Goal: Information Seeking & Learning: Find specific fact

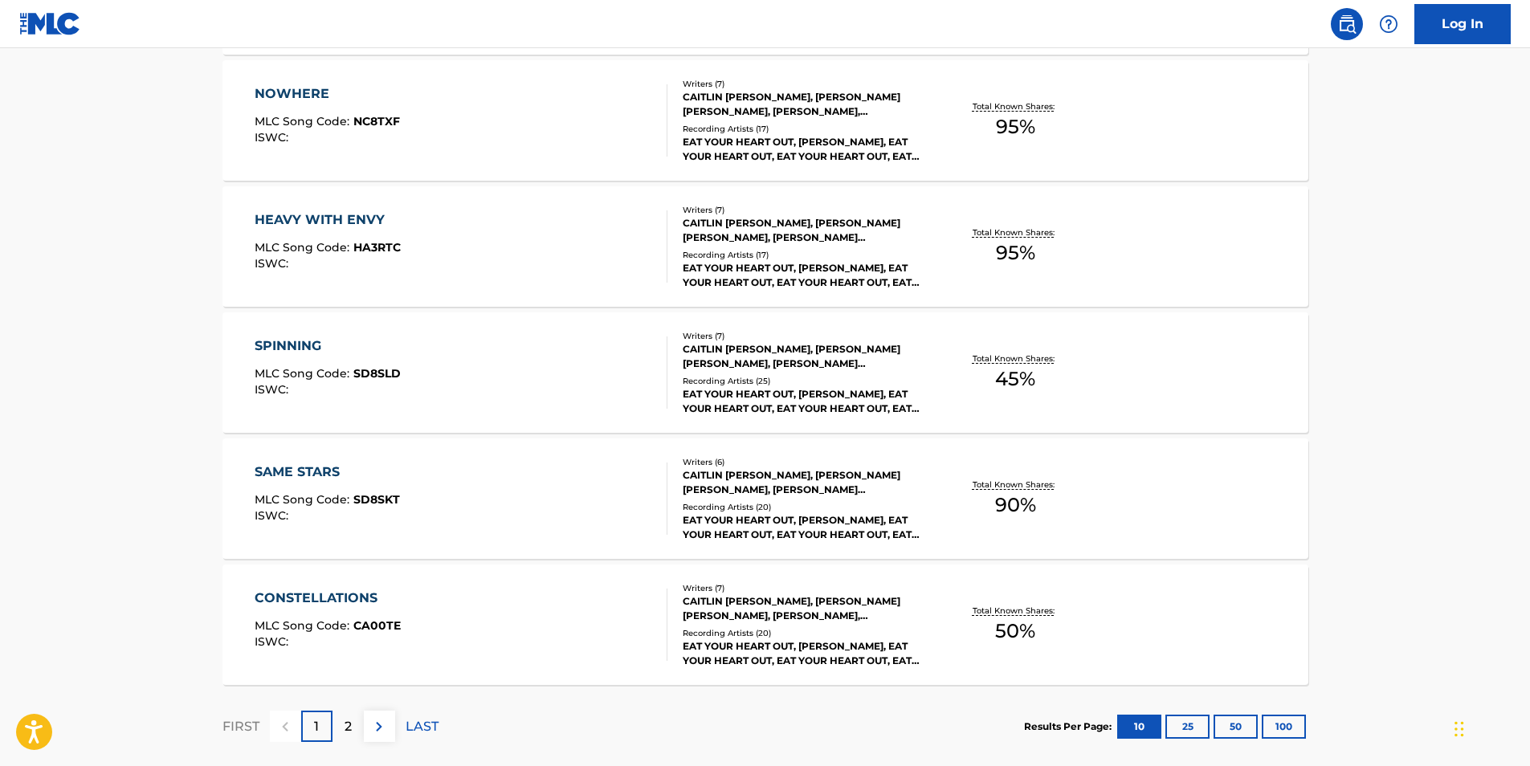
scroll to position [1200, 0]
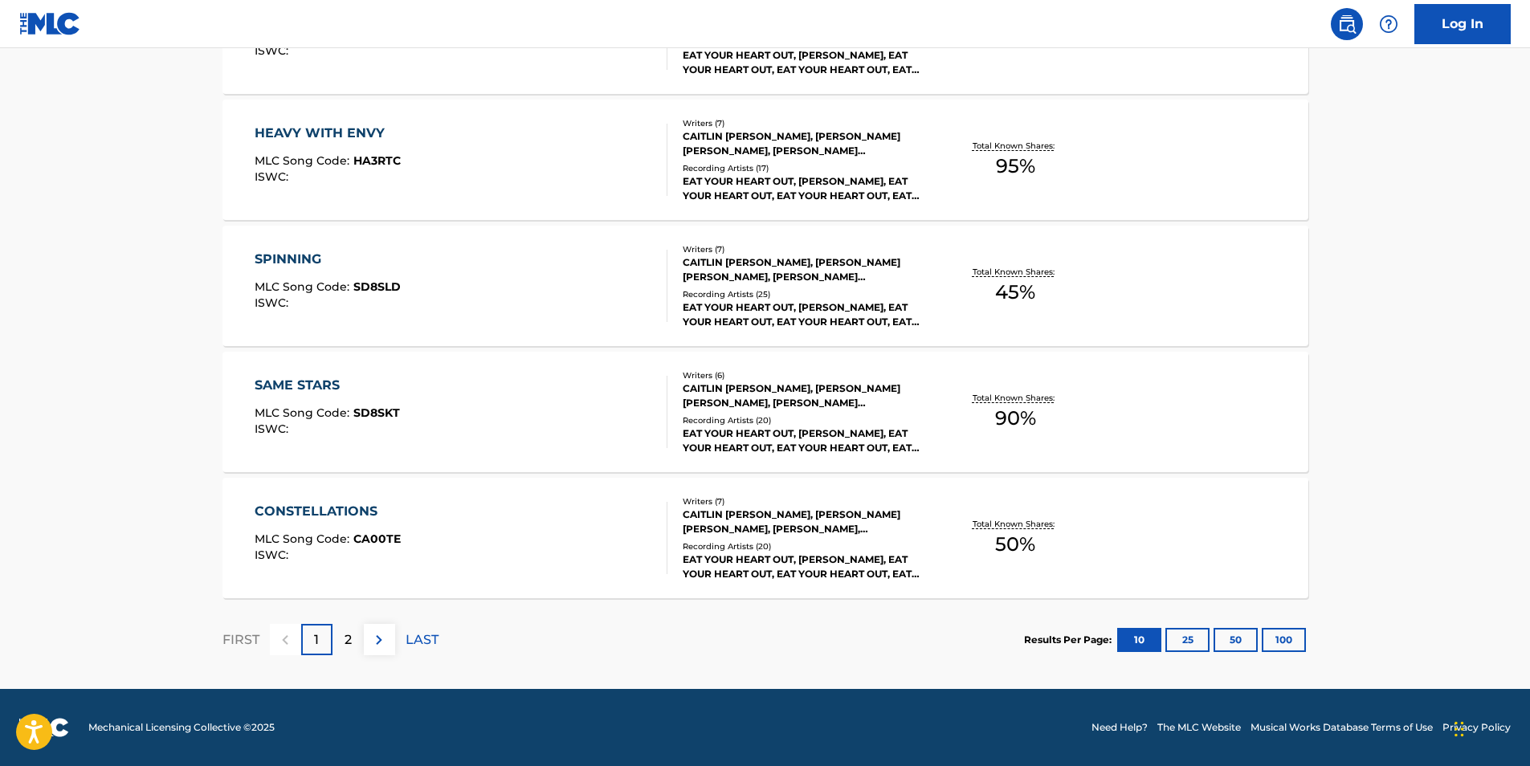
click at [1186, 644] on button "25" at bounding box center [1187, 640] width 44 height 24
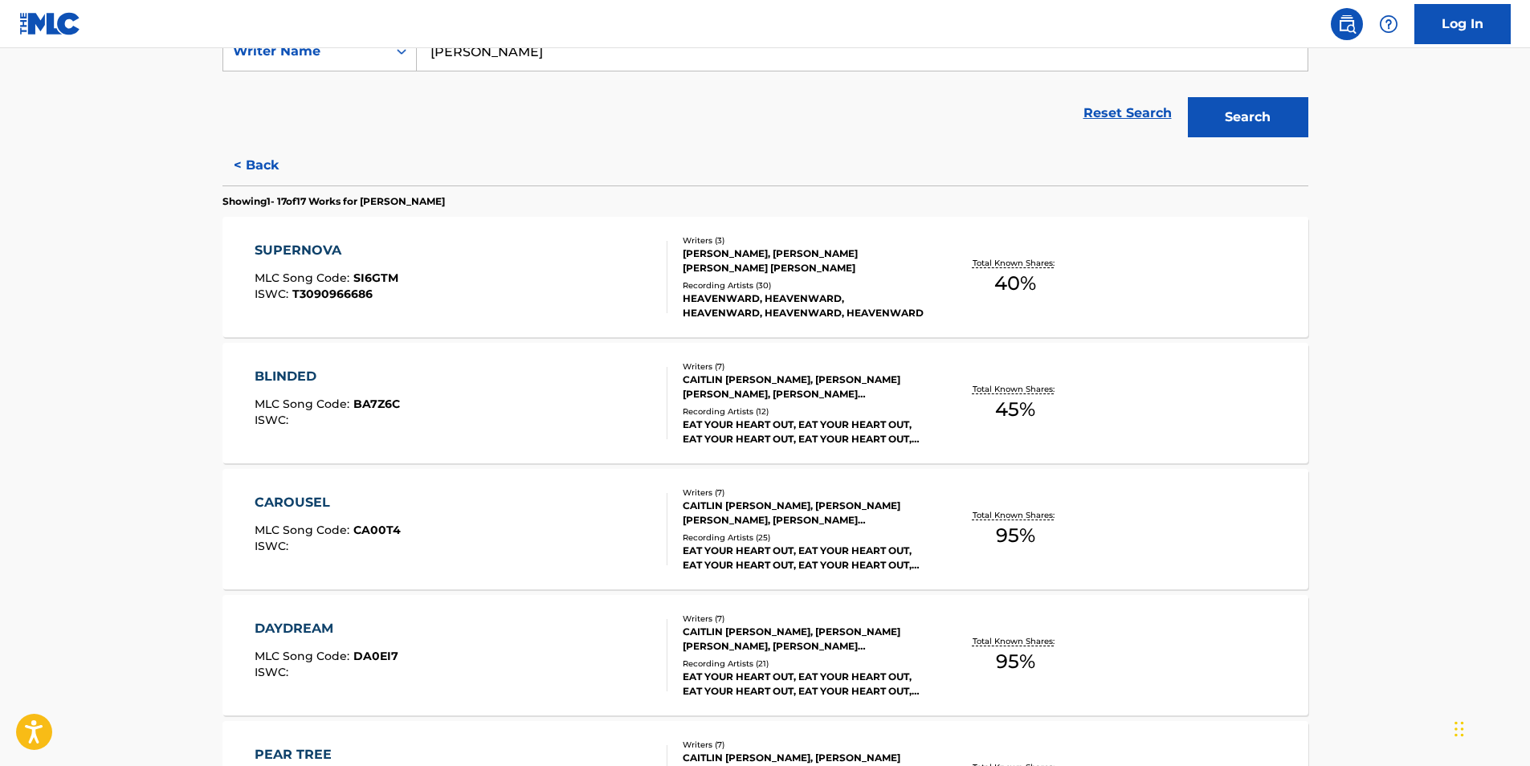
scroll to position [67, 0]
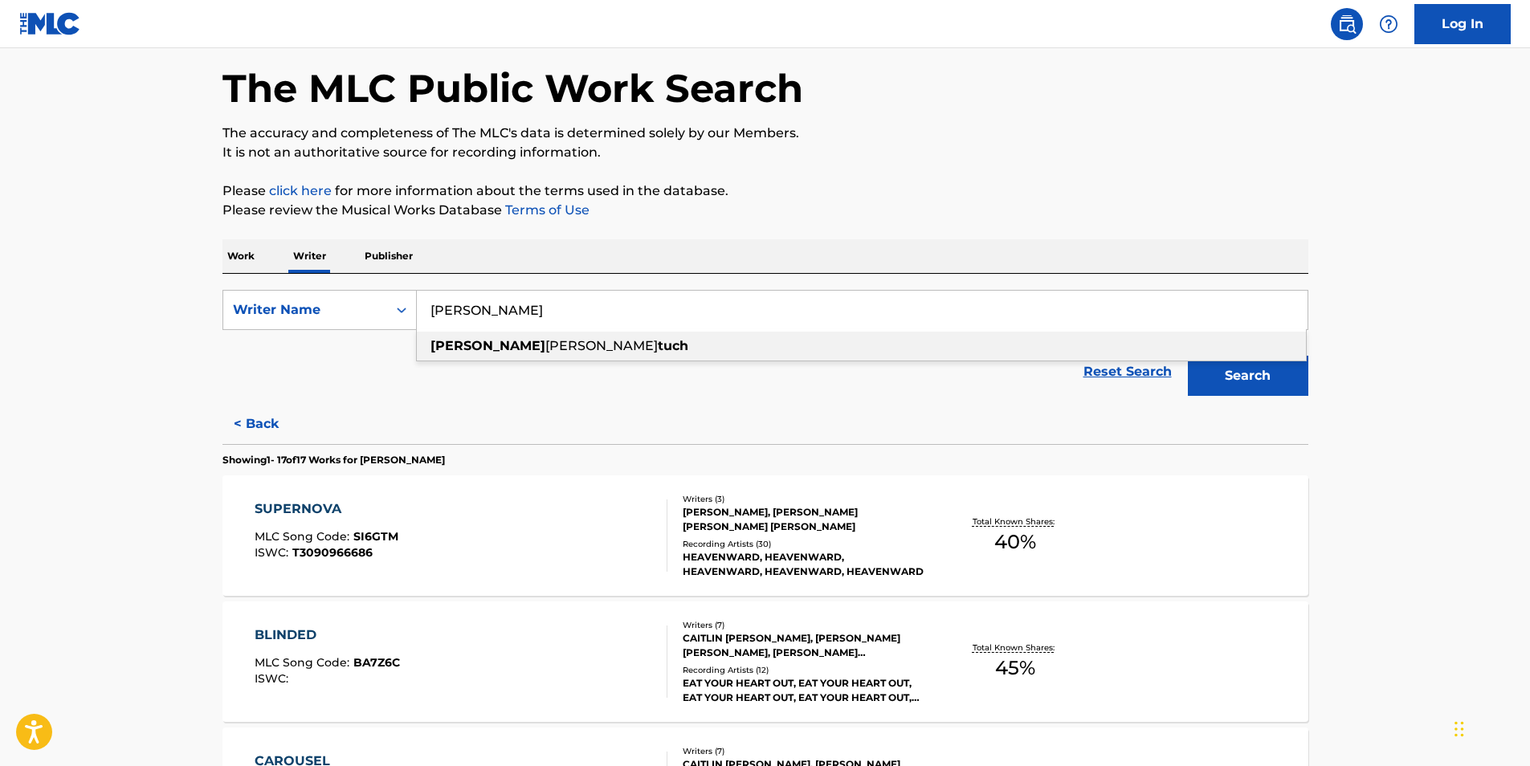
drag, startPoint x: 534, startPoint y: 314, endPoint x: 422, endPoint y: 307, distance: 111.9
click at [424, 307] on input "[PERSON_NAME]" at bounding box center [862, 310] width 891 height 39
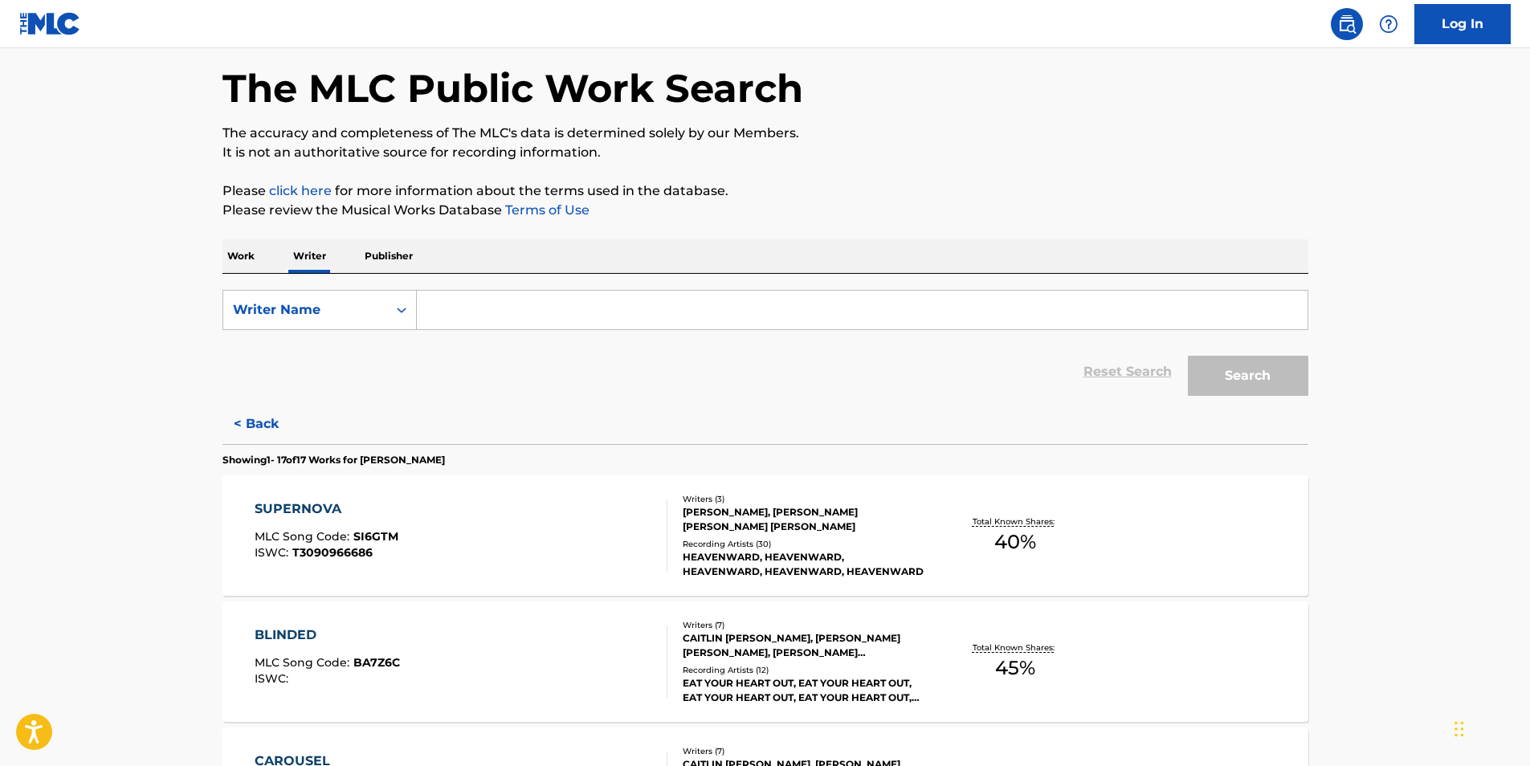
click at [374, 255] on p "Publisher" at bounding box center [389, 256] width 58 height 34
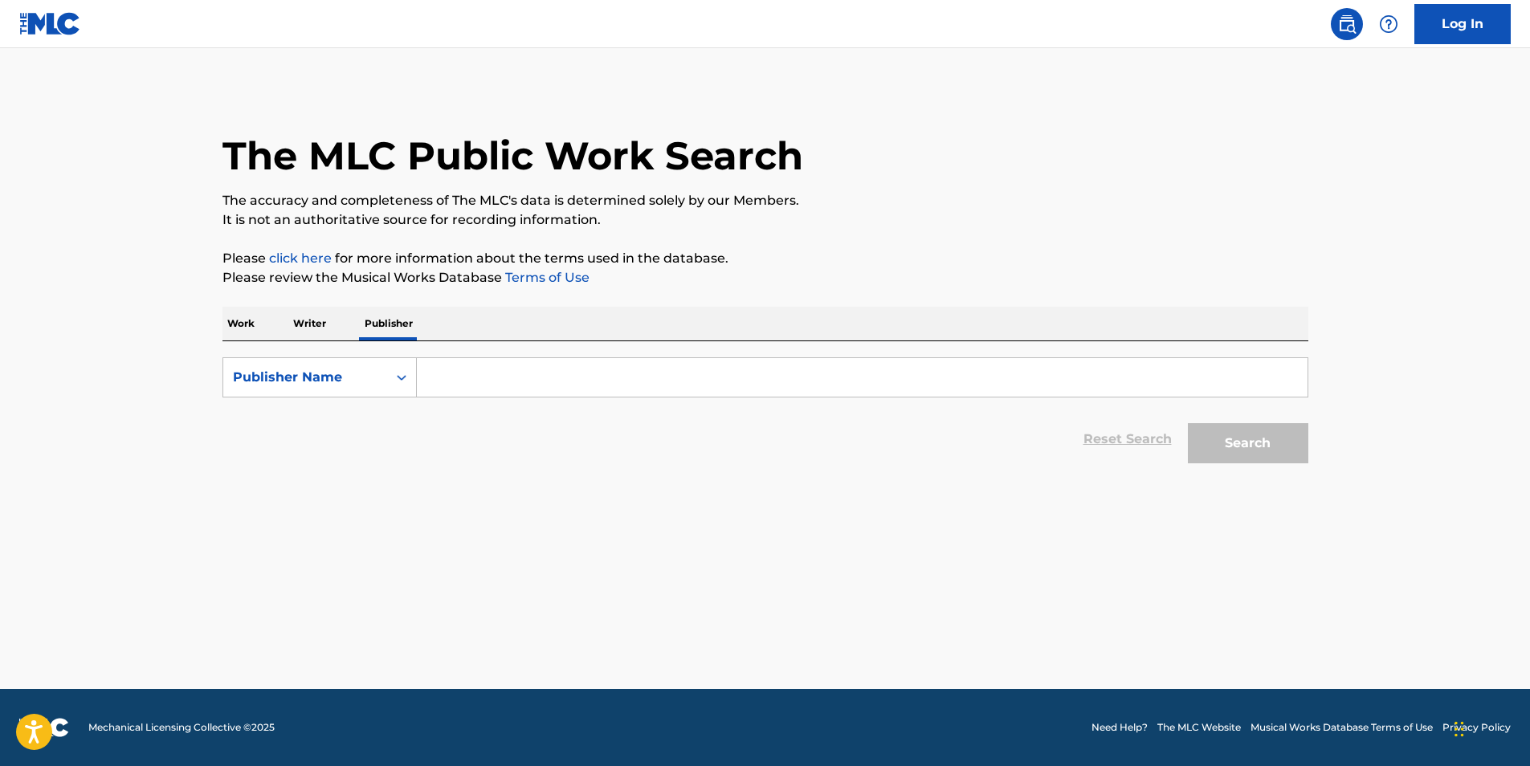
click at [475, 388] on input "Search Form" at bounding box center [862, 377] width 891 height 39
paste input "[PERSON_NAME] (ASCAP)"
drag, startPoint x: 580, startPoint y: 383, endPoint x: 495, endPoint y: 385, distance: 84.3
click at [495, 385] on input "[PERSON_NAME] (ASCAP)" at bounding box center [862, 377] width 891 height 39
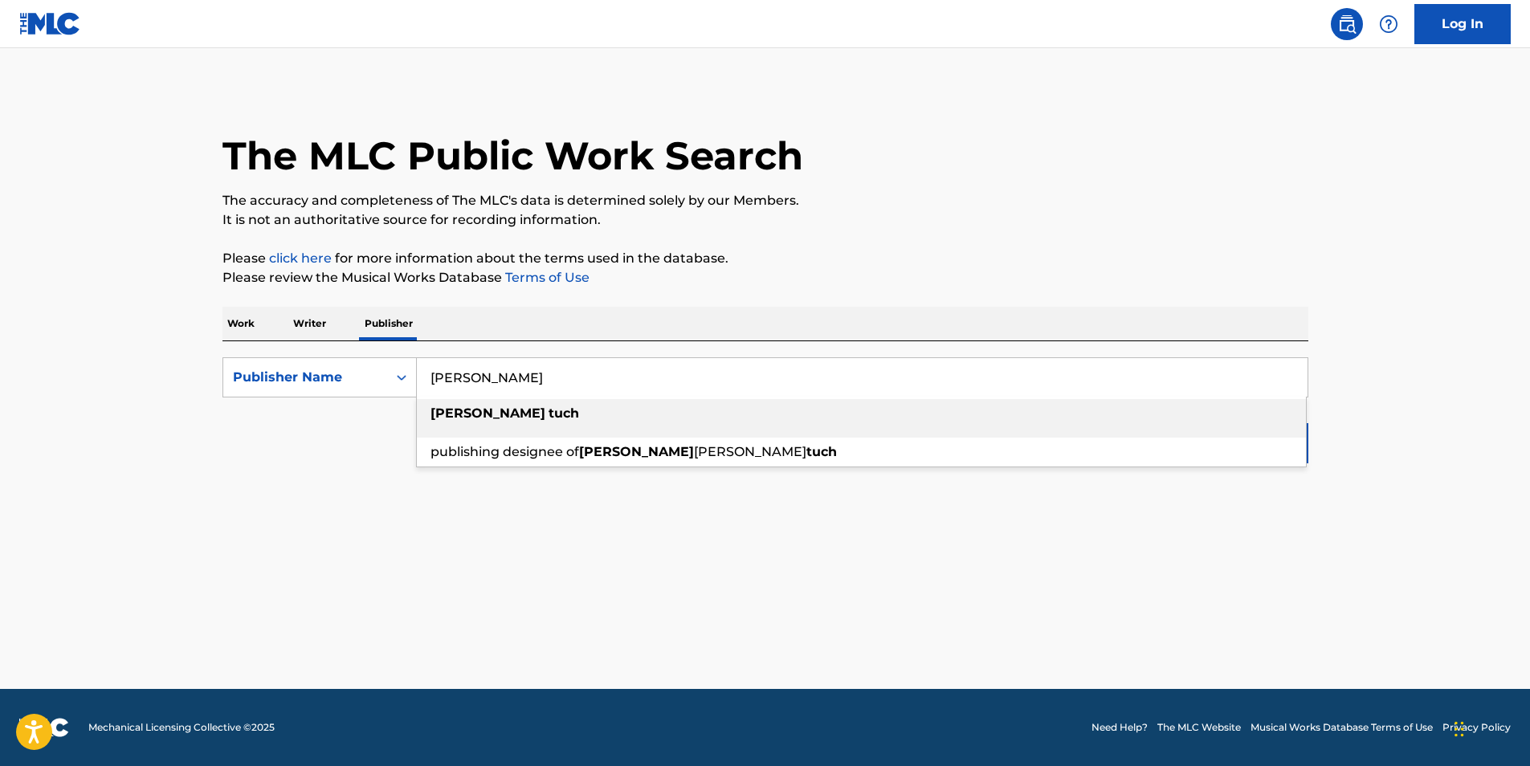
click at [548, 406] on strong "tuch" at bounding box center [563, 413] width 31 height 15
type input "[PERSON_NAME]"
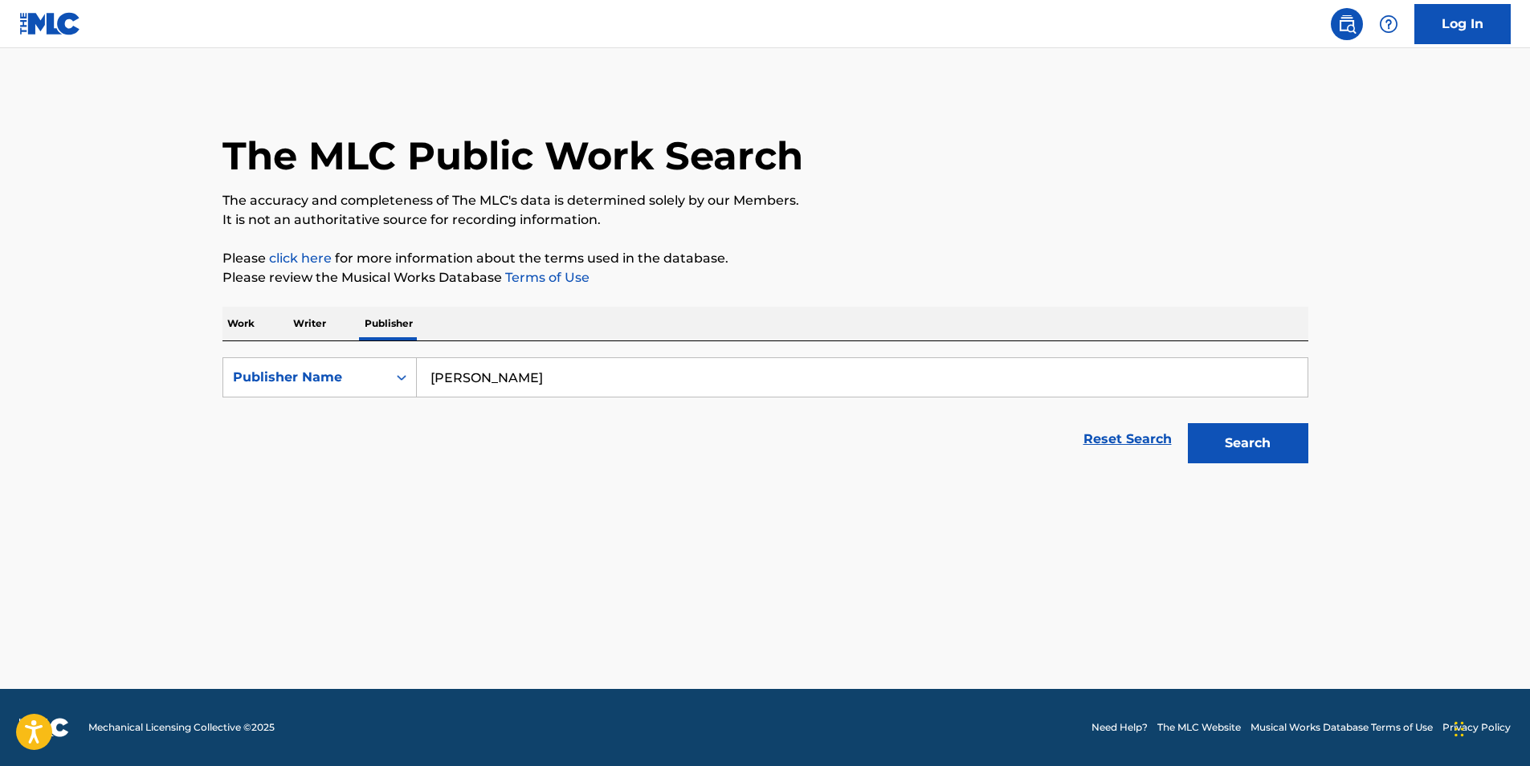
click at [1270, 451] on button "Search" at bounding box center [1248, 443] width 120 height 40
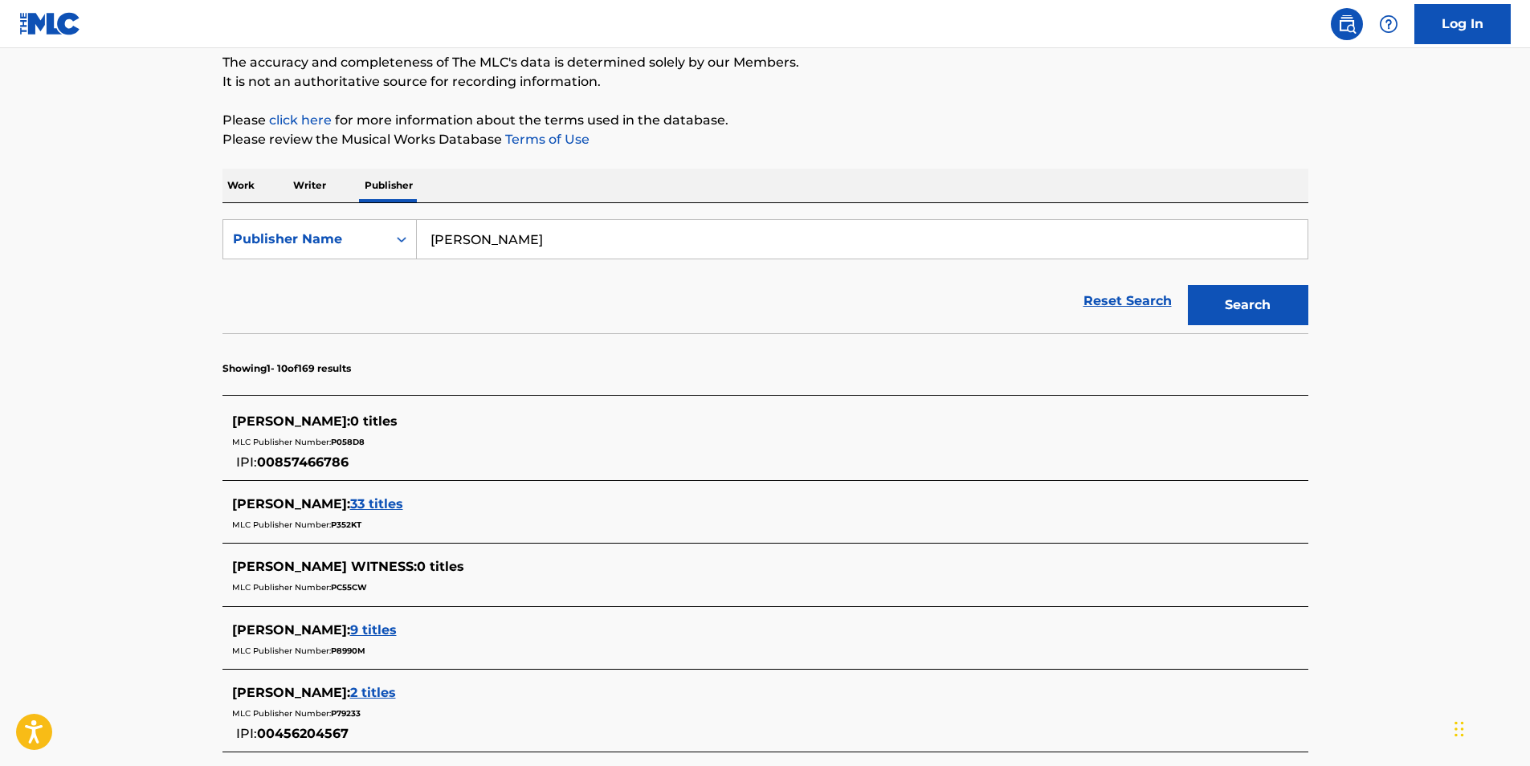
scroll to position [161, 0]
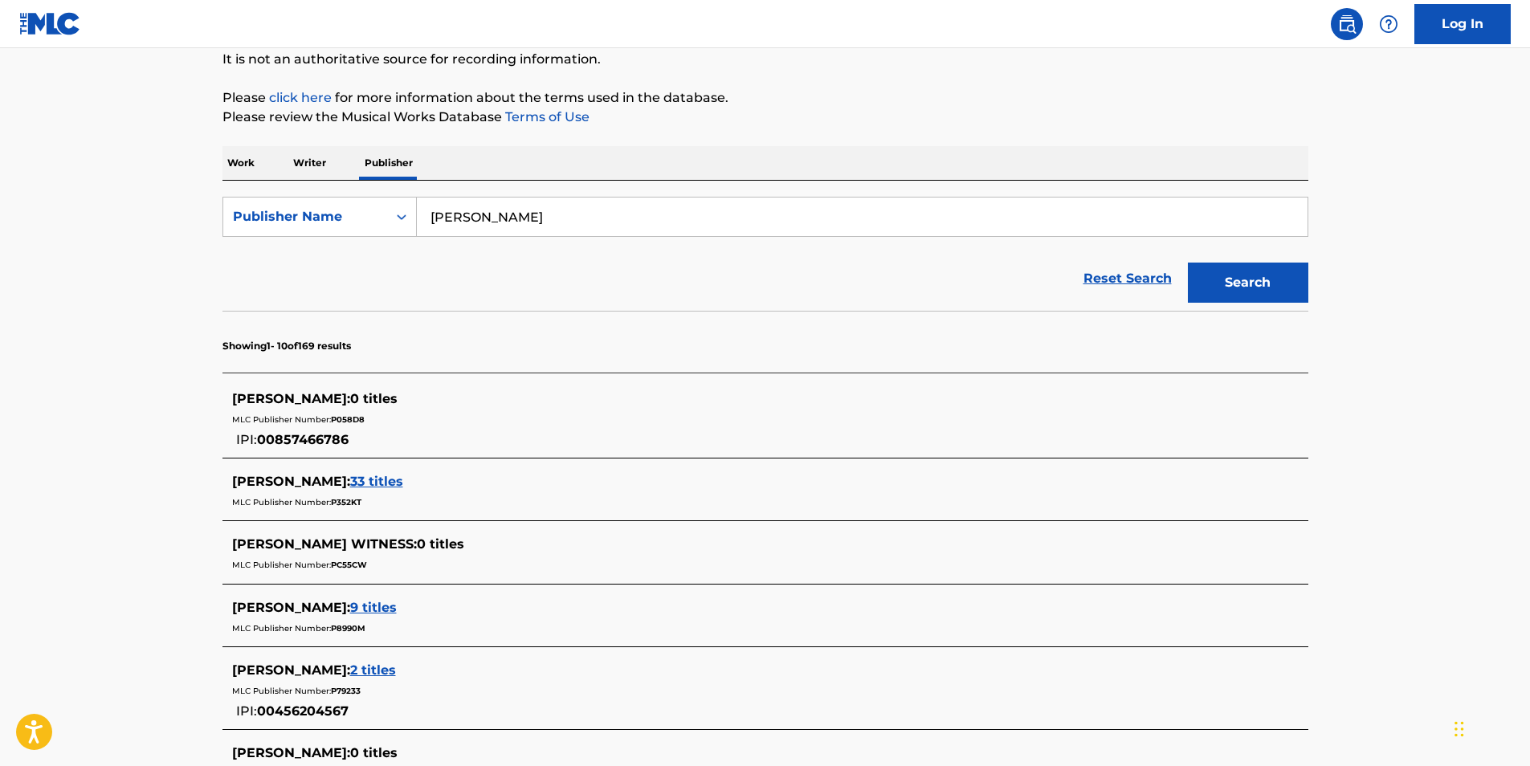
click at [312, 391] on span "[PERSON_NAME] :" at bounding box center [291, 398] width 118 height 15
drag, startPoint x: 334, startPoint y: 399, endPoint x: 327, endPoint y: 426, distance: 28.2
click at [350, 404] on span "0 titles" at bounding box center [373, 398] width 47 height 15
click at [319, 438] on span "00857466786" at bounding box center [303, 439] width 92 height 15
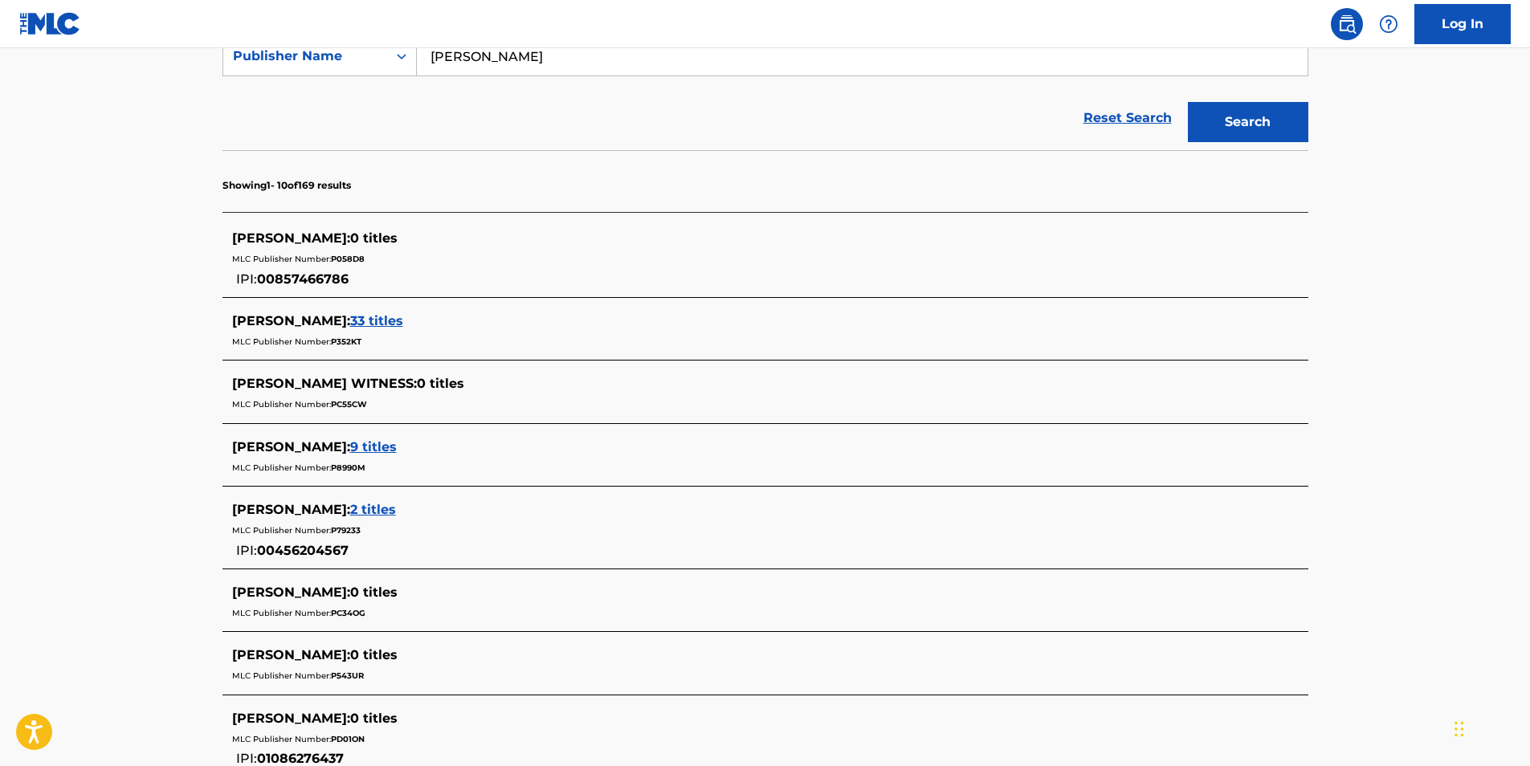
scroll to position [0, 0]
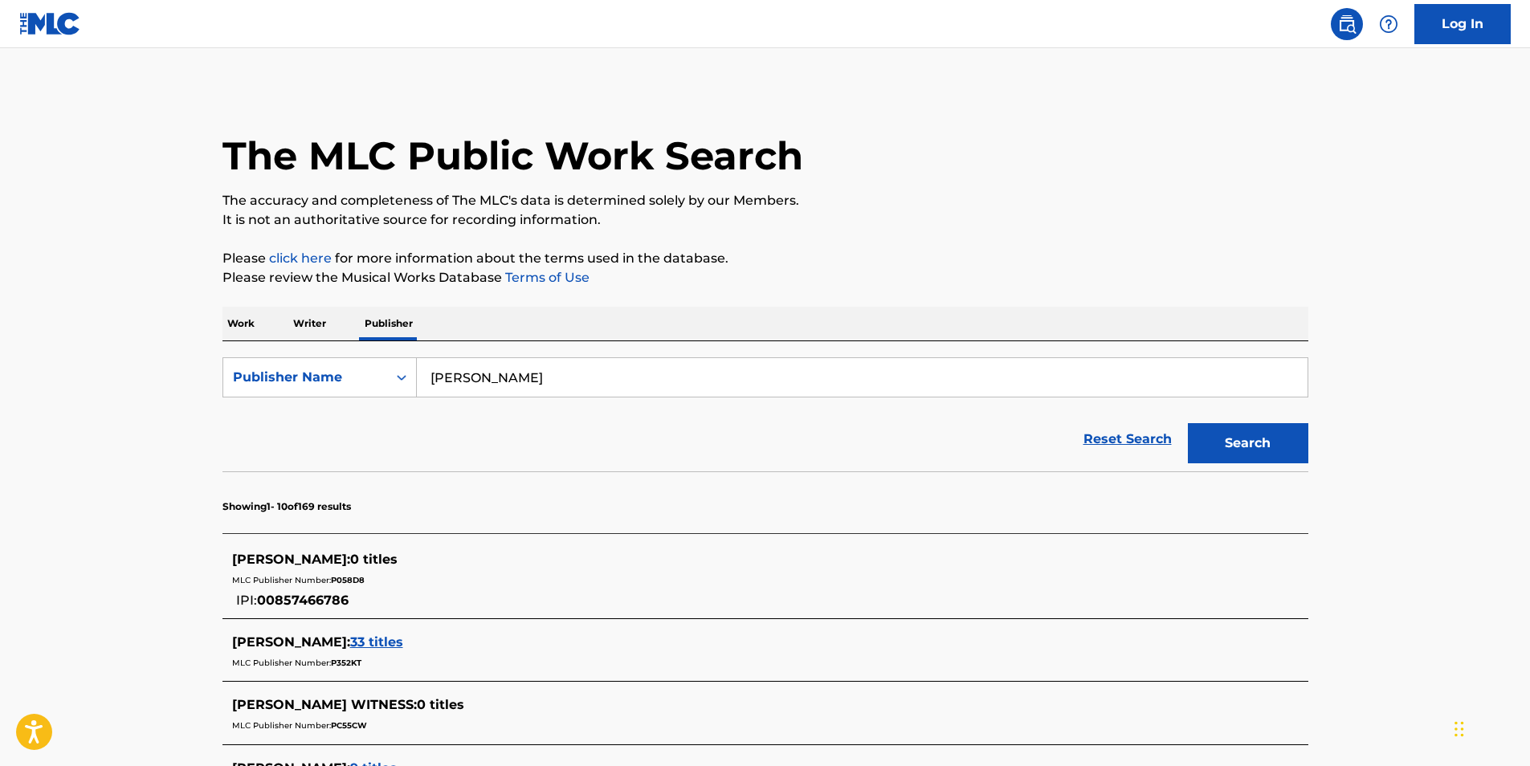
drag, startPoint x: 309, startPoint y: 328, endPoint x: 381, endPoint y: 241, distance: 113.0
click at [309, 328] on p "Writer" at bounding box center [309, 324] width 43 height 34
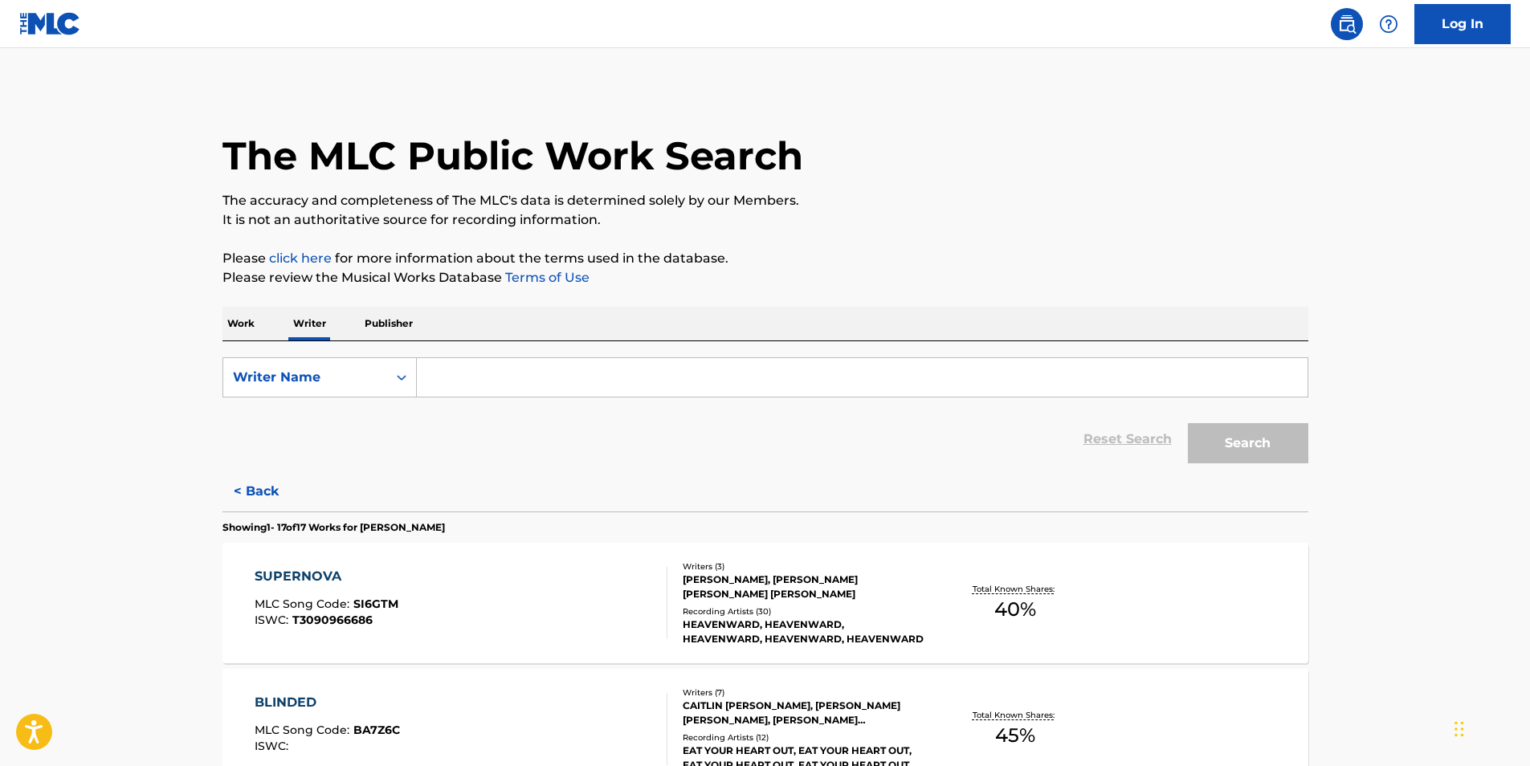
click at [468, 376] on input "Search Form" at bounding box center [862, 377] width 891 height 39
paste input "[PERSON_NAME] [PERSON_NAME]"
type input "[PERSON_NAME] [PERSON_NAME]"
click at [1249, 448] on button "Search" at bounding box center [1248, 443] width 120 height 40
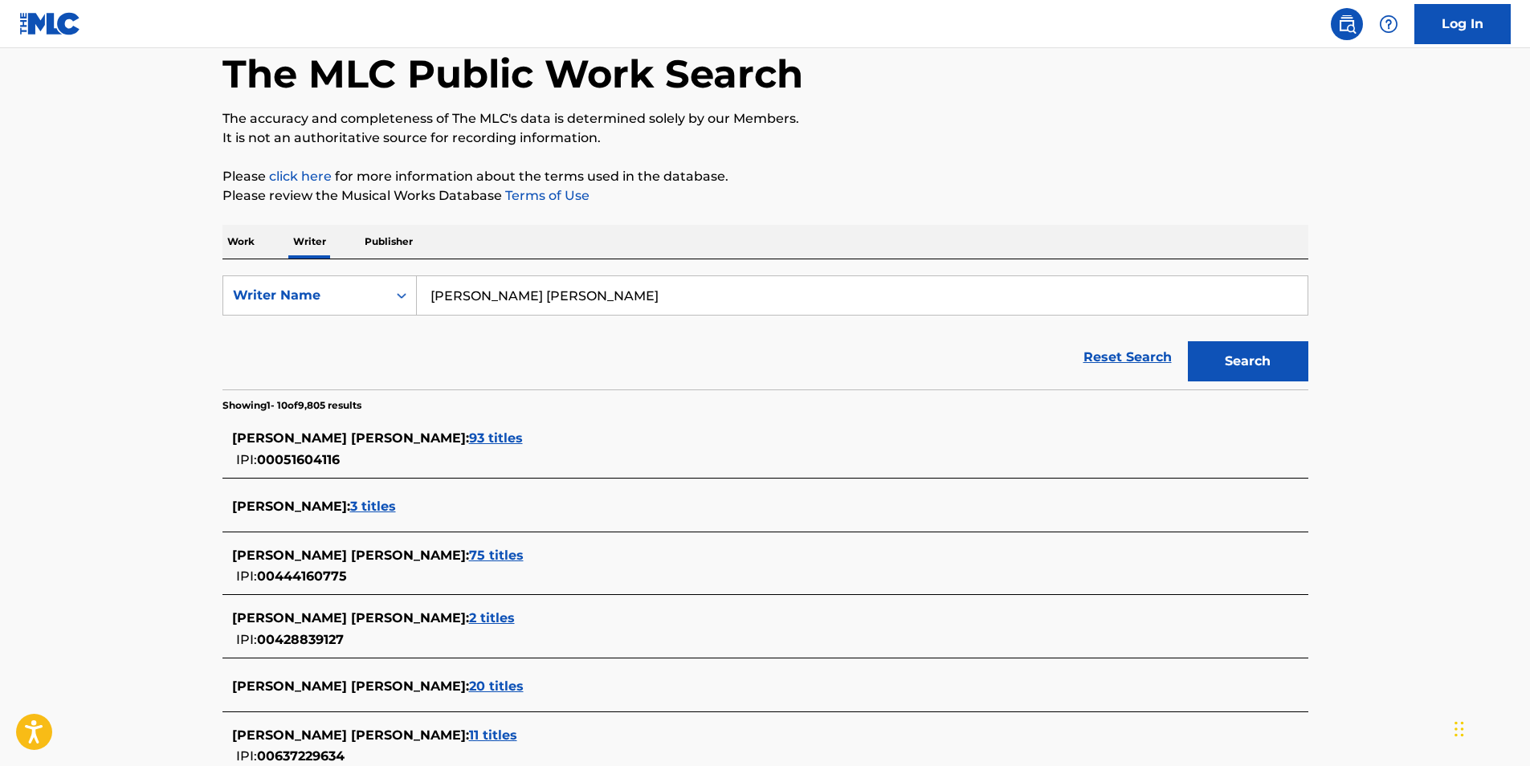
scroll to position [80, 0]
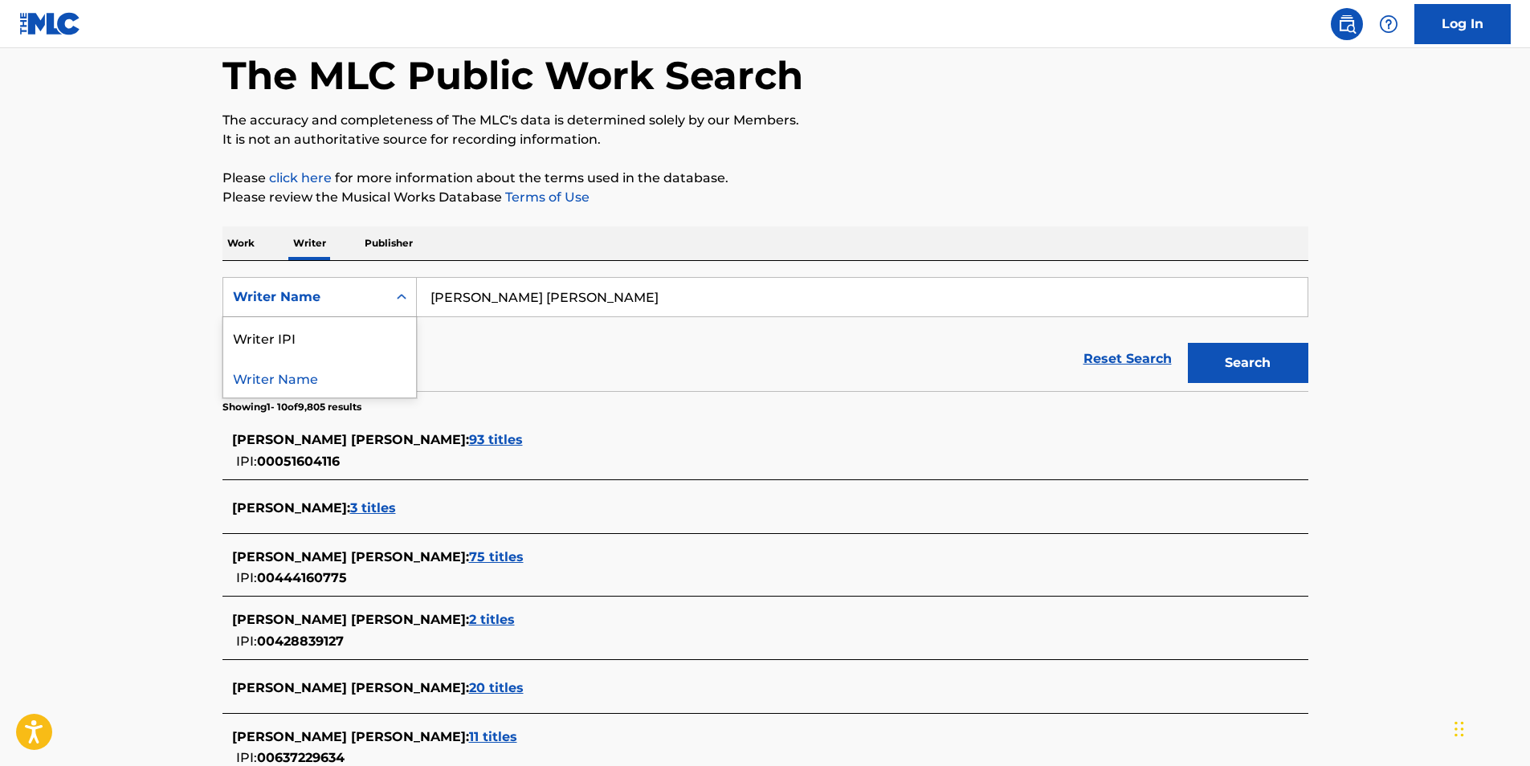
click at [369, 294] on div "Writer Name" at bounding box center [305, 296] width 145 height 19
click at [332, 330] on div "Writer IPI" at bounding box center [319, 337] width 193 height 40
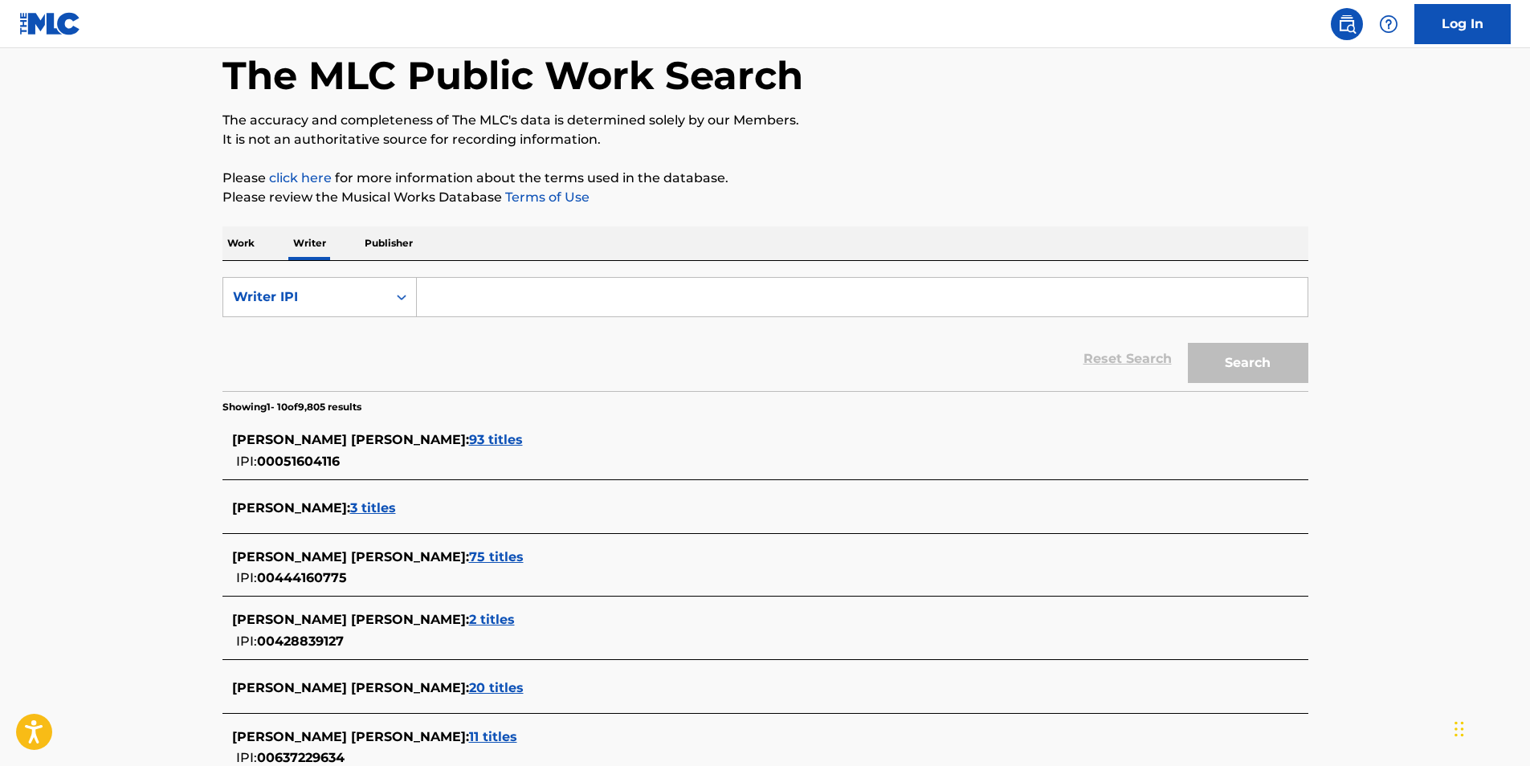
click at [542, 305] on input "Search Form" at bounding box center [862, 297] width 891 height 39
paste input "01169212363"
click at [1230, 349] on button "Search" at bounding box center [1248, 363] width 120 height 40
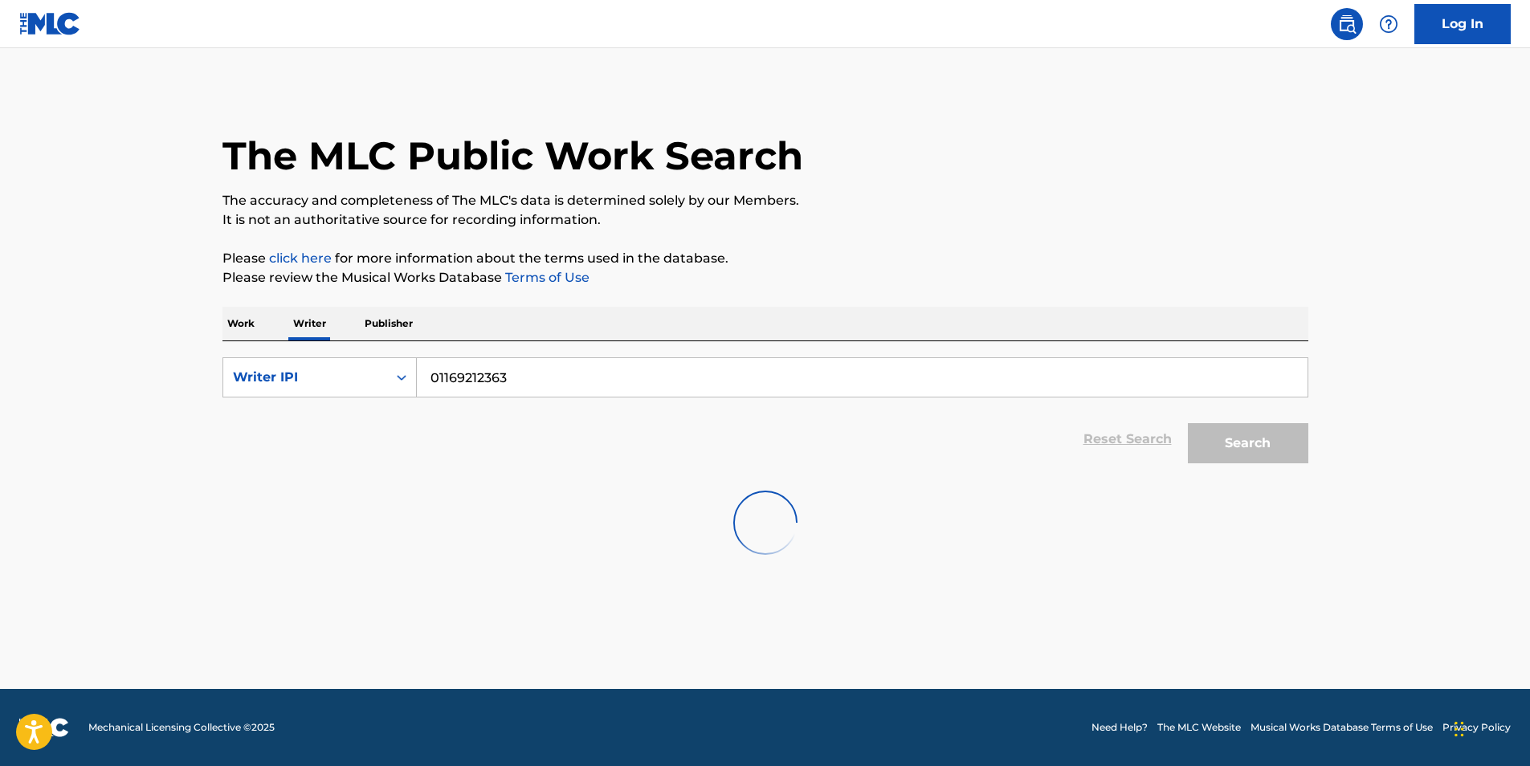
scroll to position [0, 0]
click at [1222, 442] on button "Search" at bounding box center [1248, 443] width 120 height 40
click at [435, 377] on input "01169212363" at bounding box center [862, 377] width 891 height 39
click at [1188, 423] on button "Search" at bounding box center [1248, 443] width 120 height 40
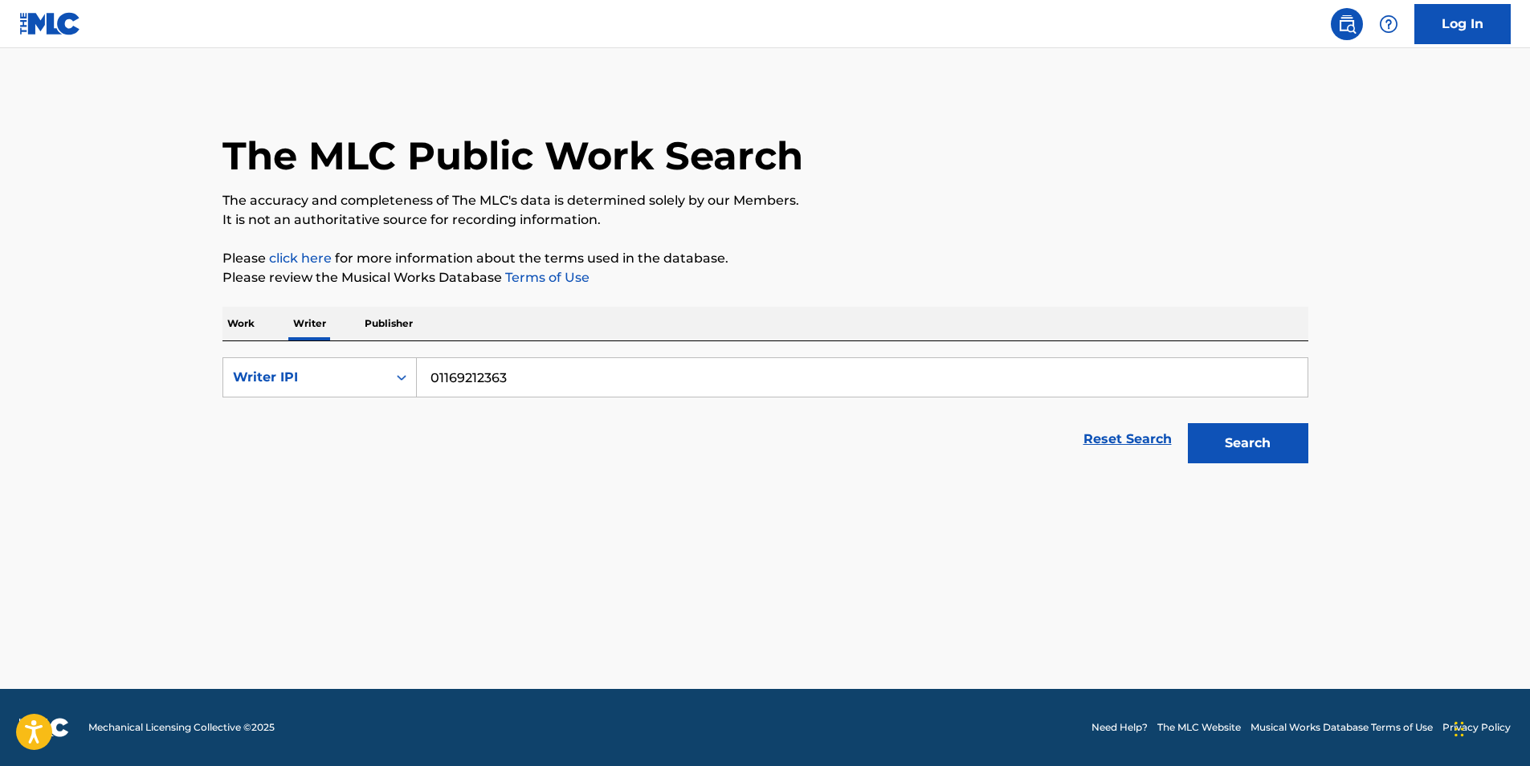
click at [1188, 423] on button "Search" at bounding box center [1248, 443] width 120 height 40
type input "01169212363"
click at [1188, 423] on button "Search" at bounding box center [1248, 443] width 120 height 40
click at [332, 377] on div "Writer IPI" at bounding box center [305, 377] width 145 height 19
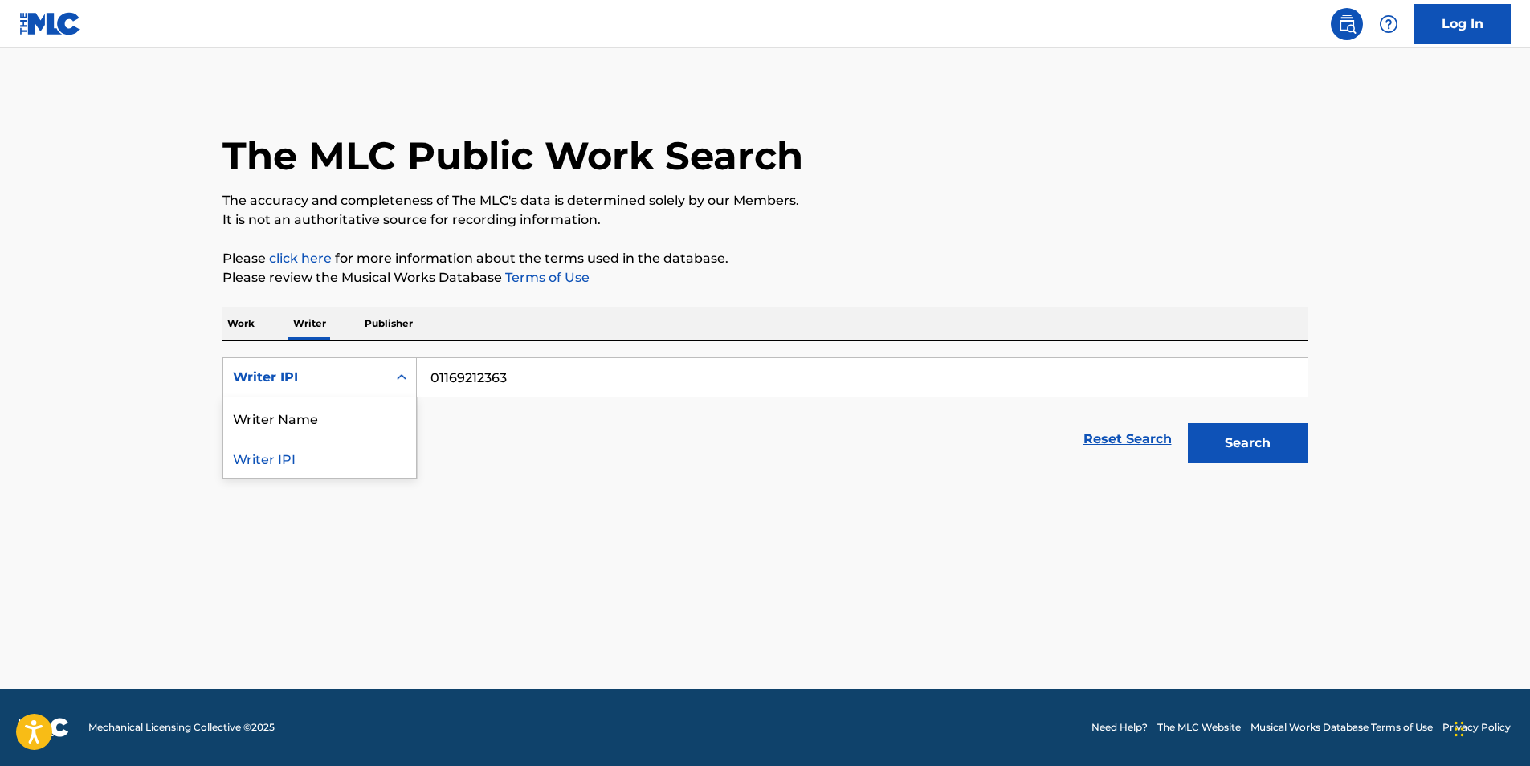
click at [355, 455] on div "Writer IPI" at bounding box center [319, 458] width 193 height 40
click at [448, 381] on input "Search Form" at bounding box center [862, 377] width 891 height 39
paste input "01169212363"
type input "01169212363"
click at [1270, 447] on button "Search" at bounding box center [1248, 443] width 120 height 40
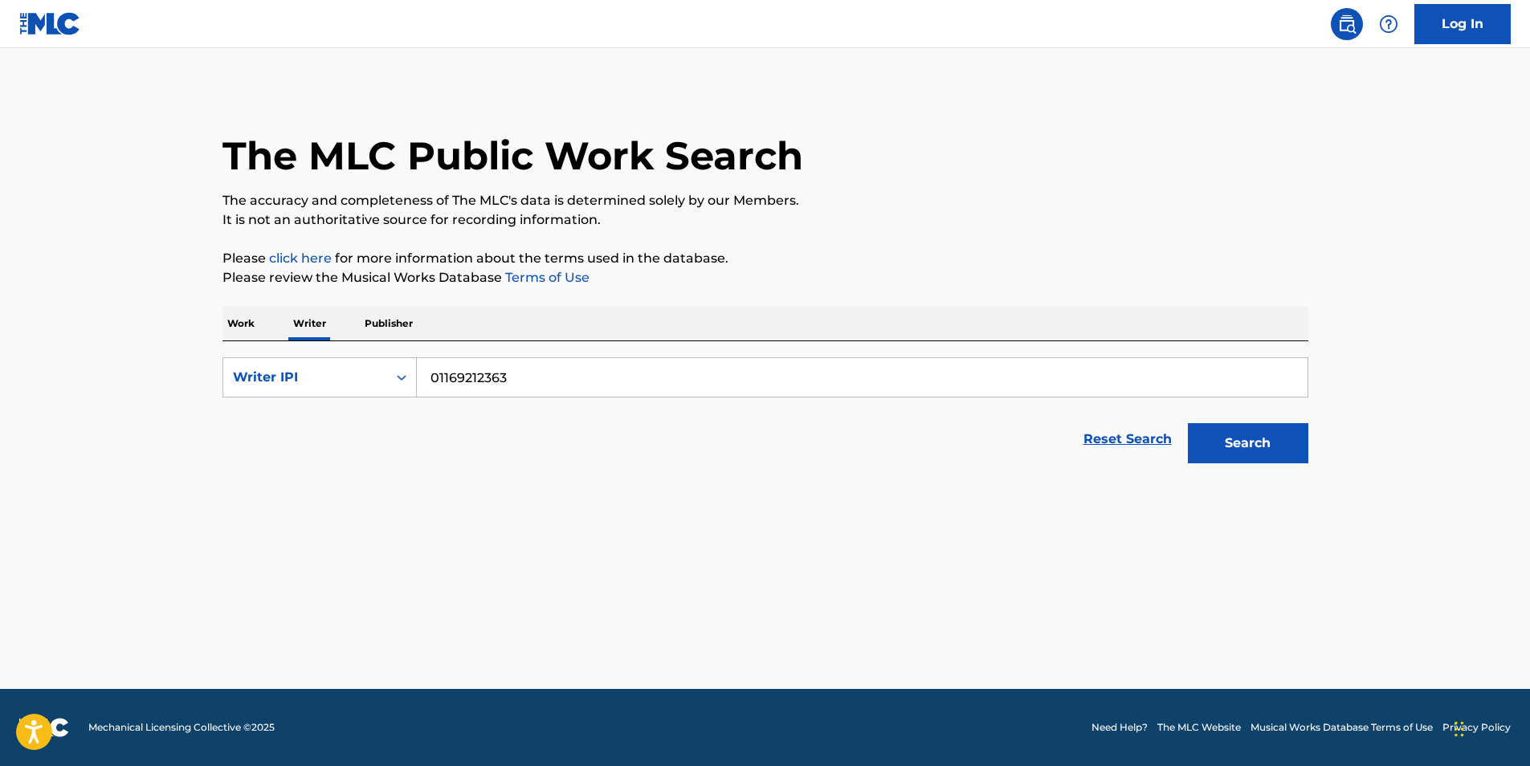
click at [392, 320] on p "Publisher" at bounding box center [389, 324] width 58 height 34
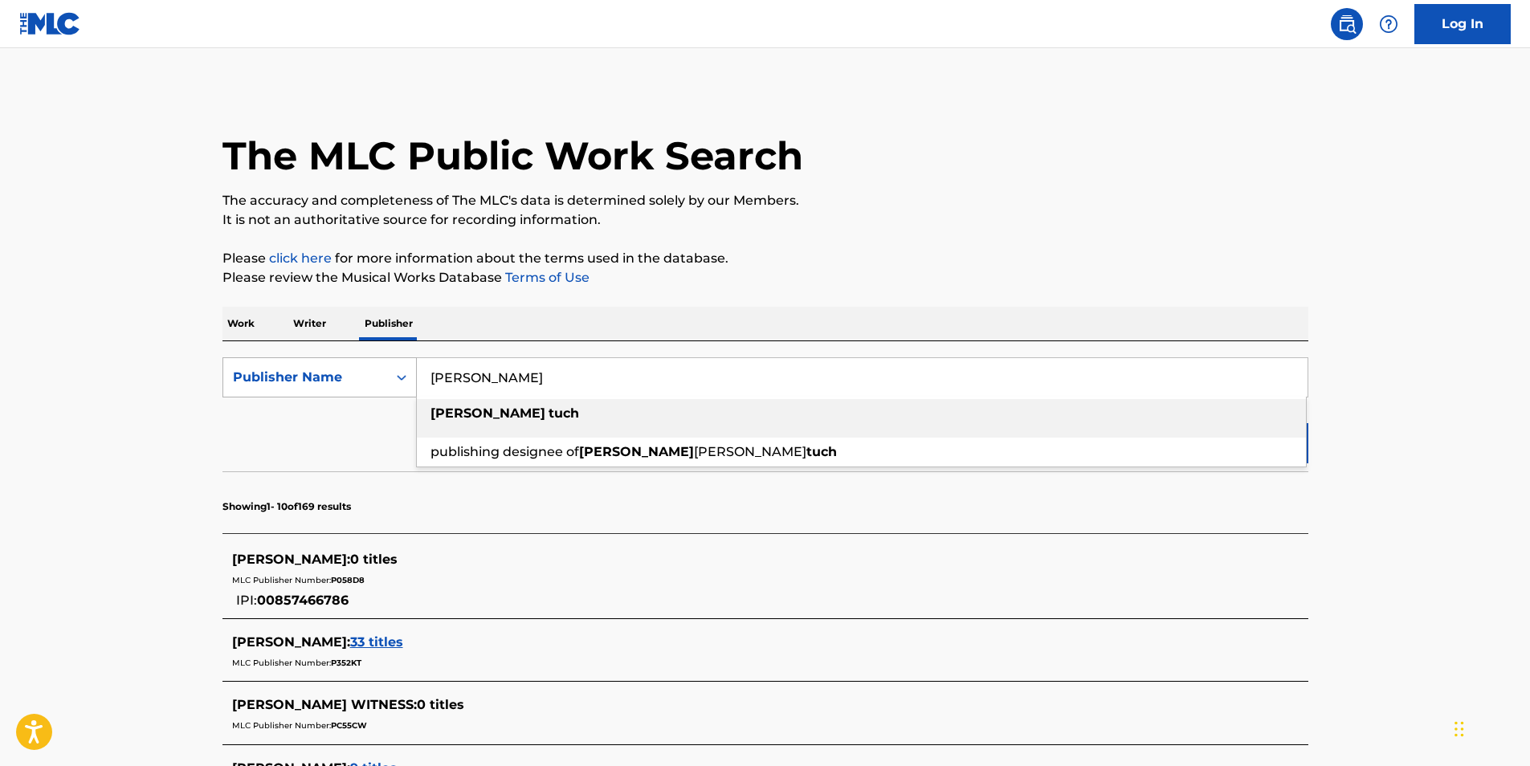
drag, startPoint x: 544, startPoint y: 376, endPoint x: 344, endPoint y: 373, distance: 200.0
click at [344, 373] on div "SearchWithCriteria929babc5-533d-4059-ac6c-60360954560d Publisher Name [PERSON_N…" at bounding box center [765, 377] width 1086 height 40
paste input "[PERSON_NAME] [PERSON_NAME]"
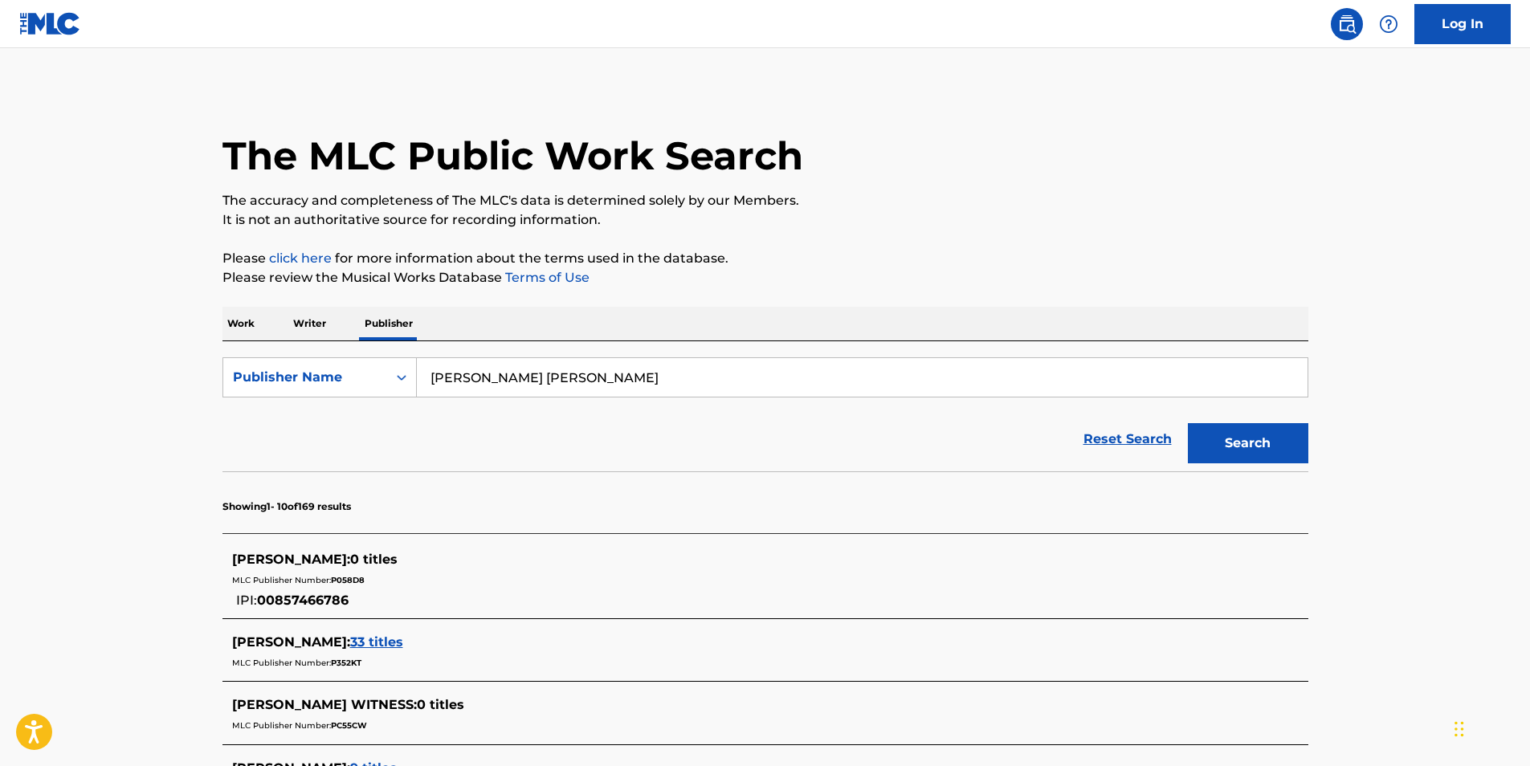
type input "[PERSON_NAME] [PERSON_NAME]"
click at [1267, 440] on button "Search" at bounding box center [1248, 443] width 120 height 40
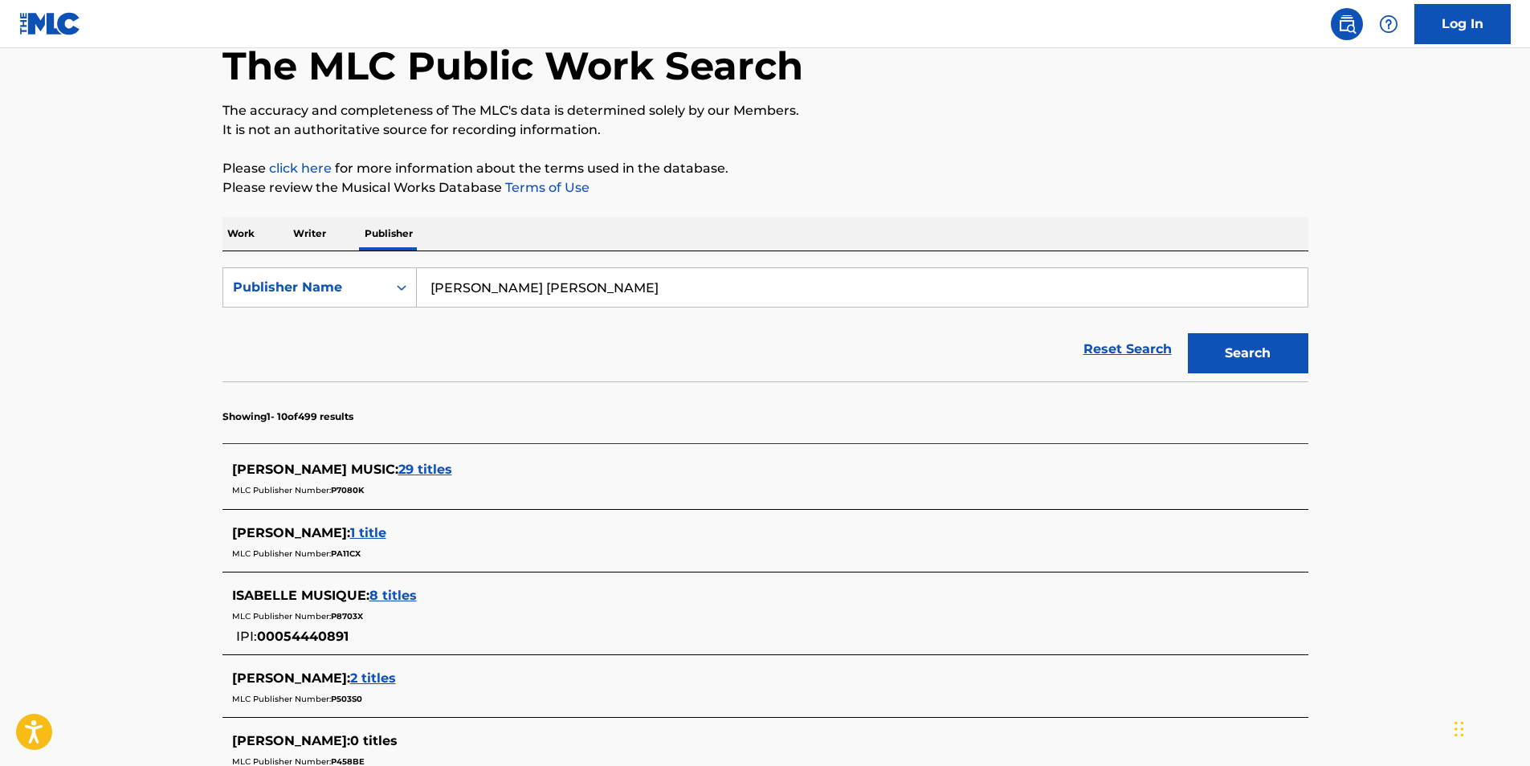
scroll to position [161, 0]
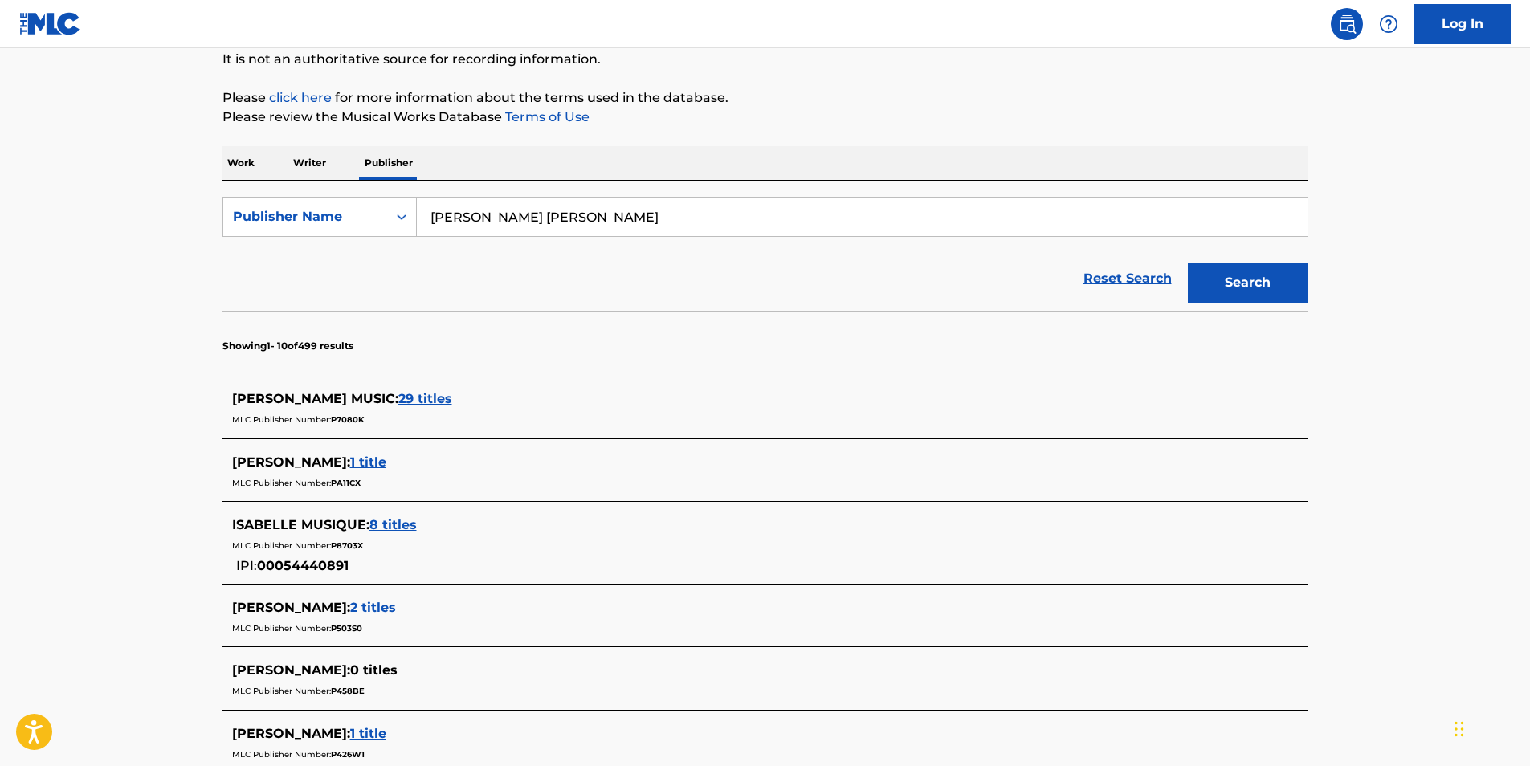
click at [398, 397] on span "29 titles" at bounding box center [425, 398] width 54 height 15
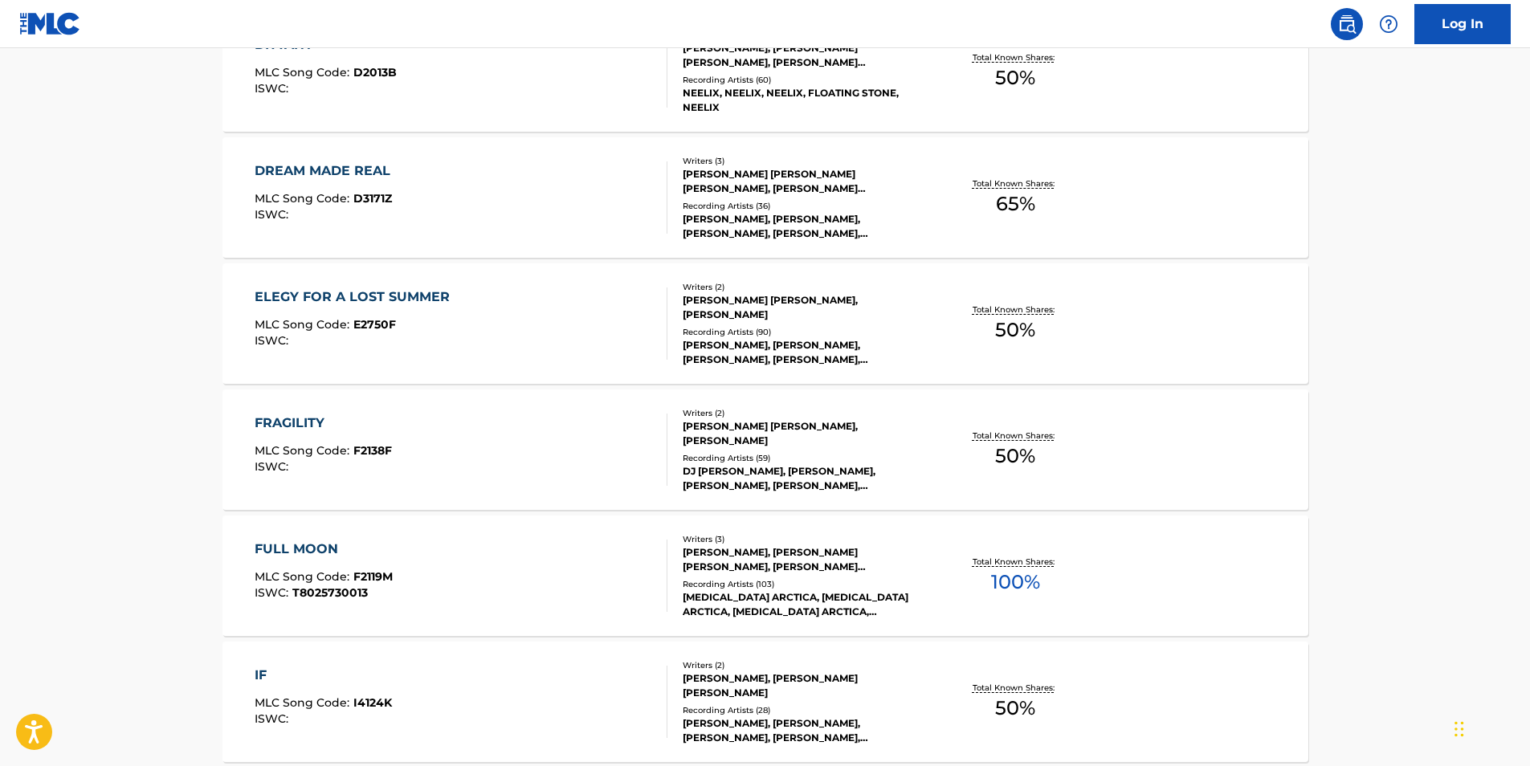
scroll to position [1124, 0]
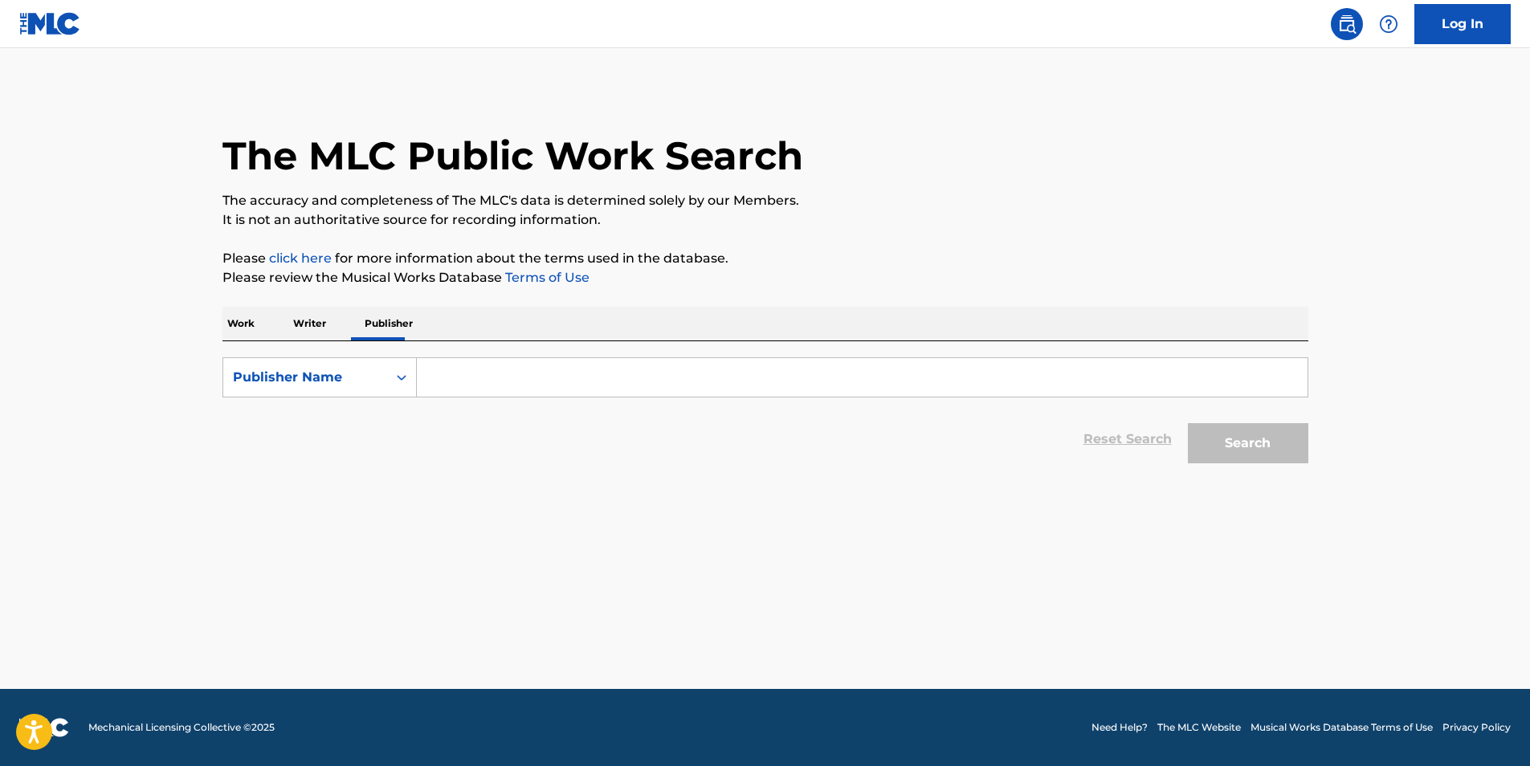
click at [488, 369] on input "Search Form" at bounding box center [862, 377] width 891 height 39
paste input "[PERSON_NAME] [PERSON_NAME]"
type input "[PERSON_NAME] [PERSON_NAME]"
click at [1288, 447] on button "Search" at bounding box center [1248, 443] width 120 height 40
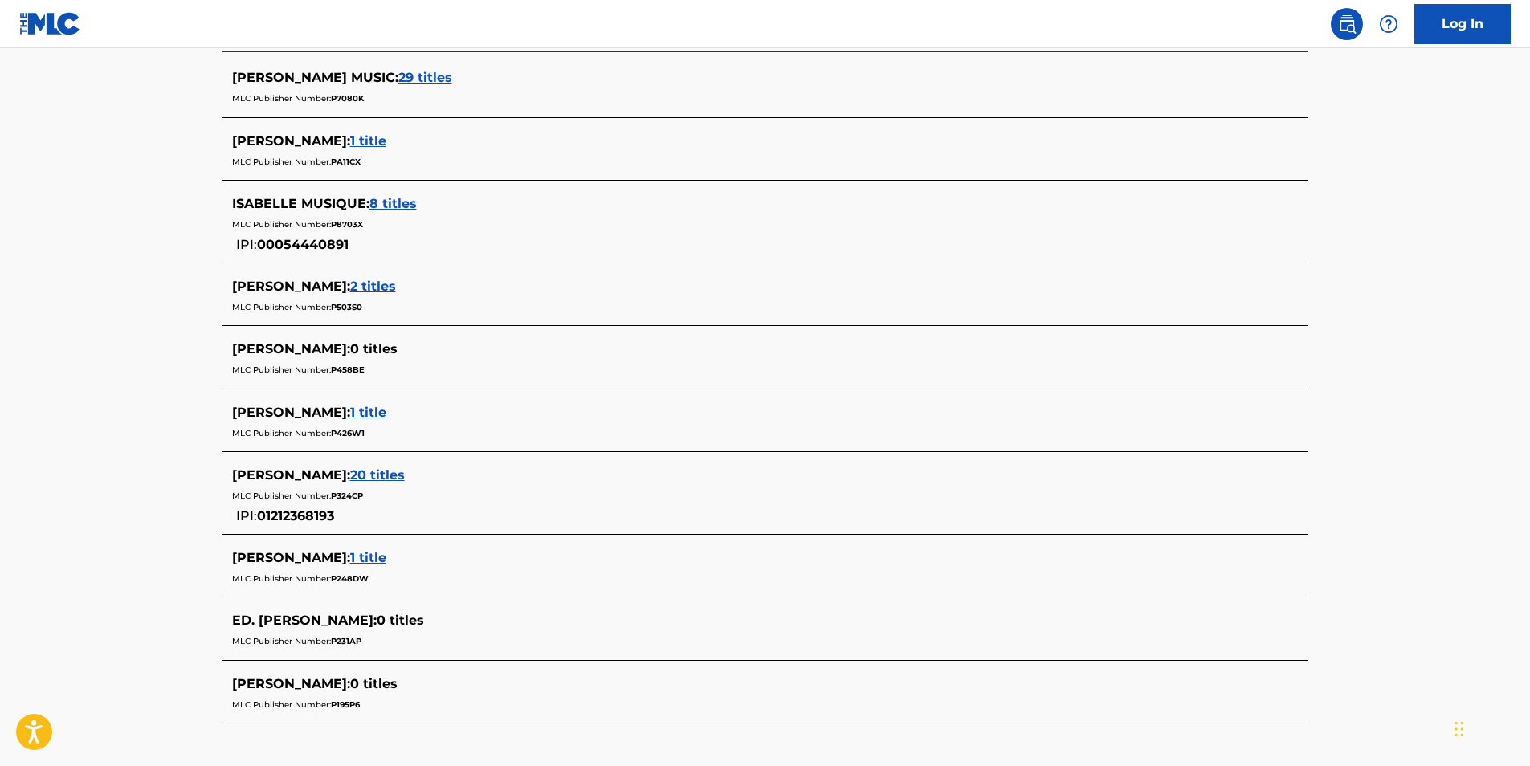
scroll to position [562, 0]
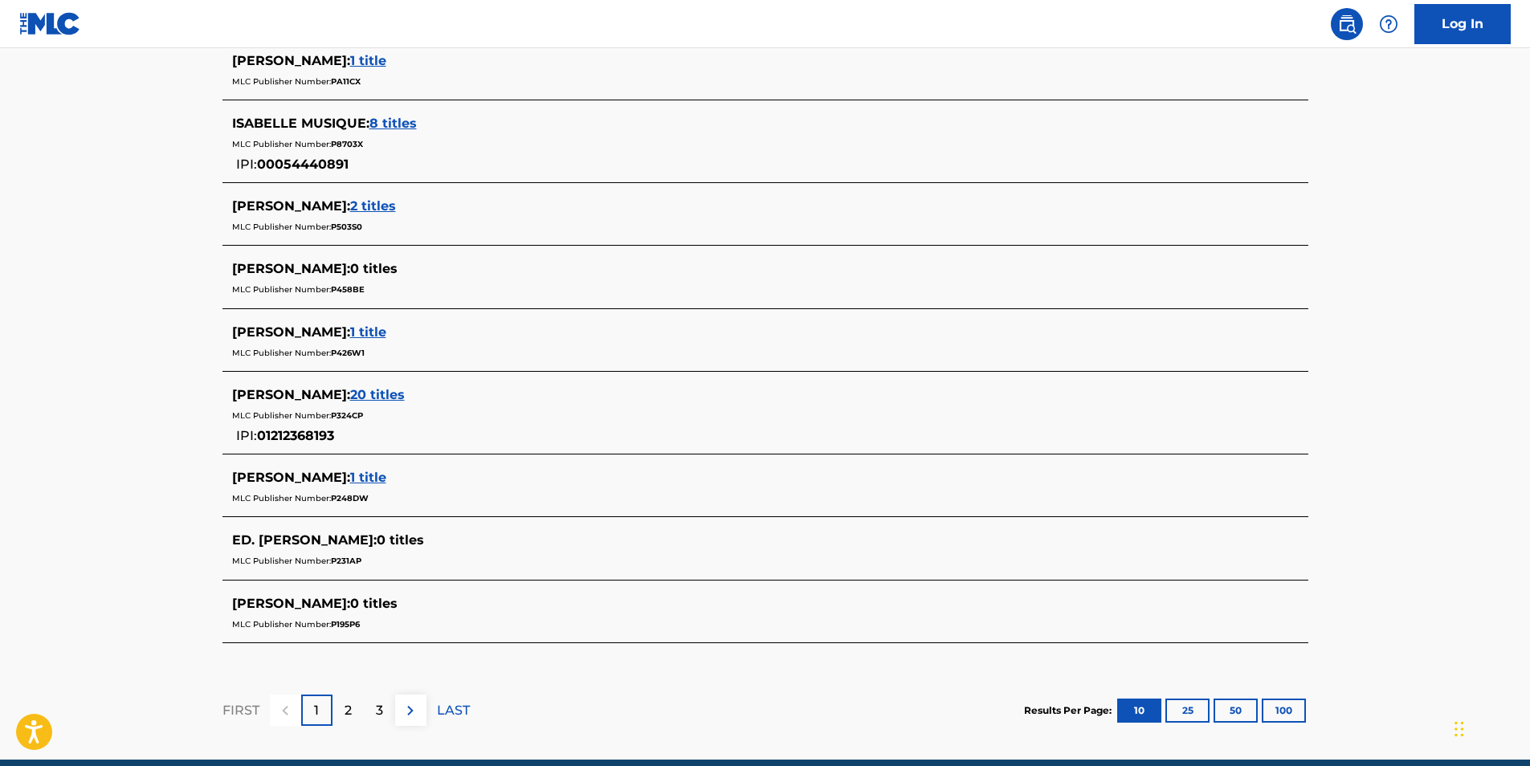
click at [1266, 707] on button "100" at bounding box center [1284, 711] width 44 height 24
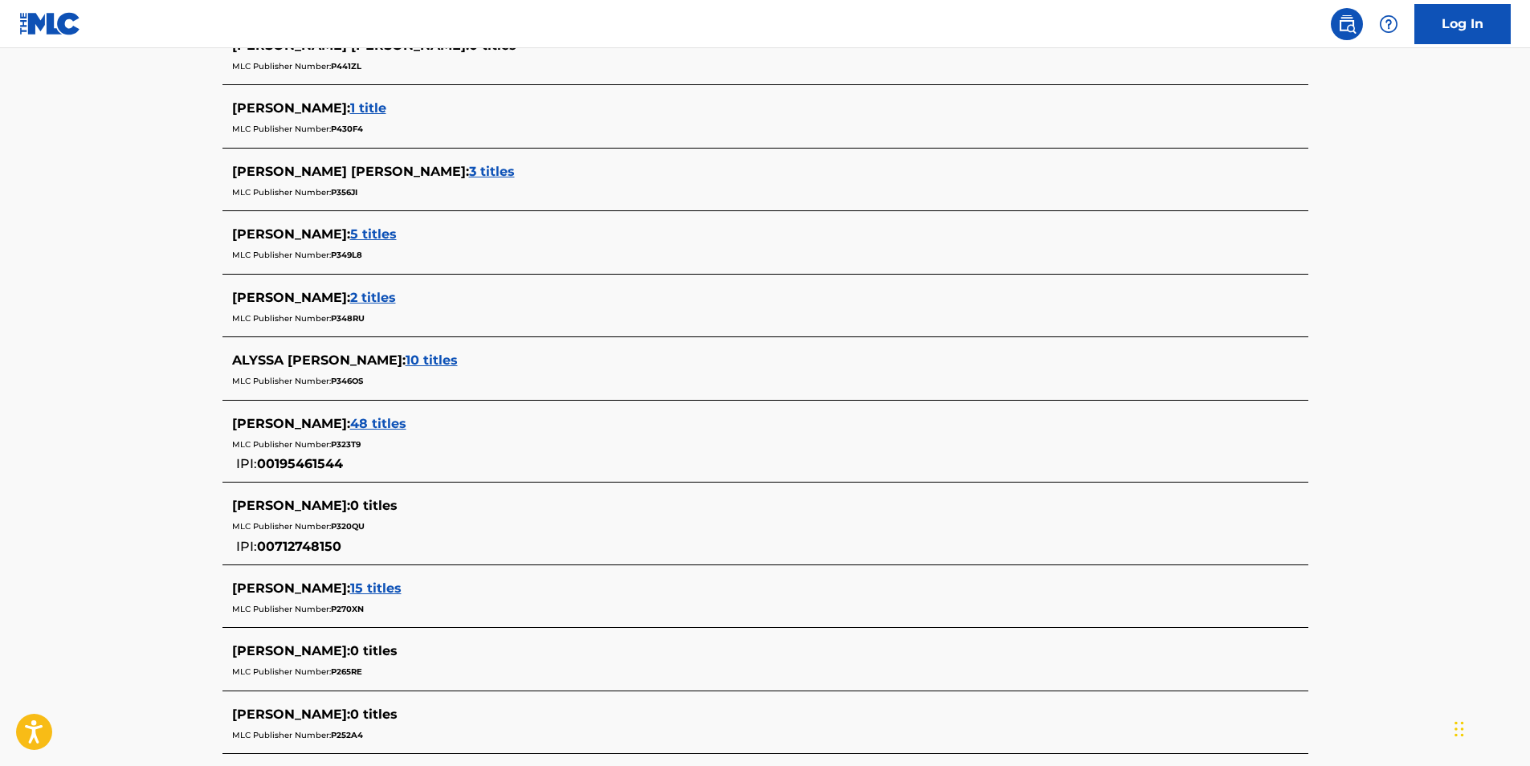
scroll to position [2650, 0]
